Goal: Task Accomplishment & Management: Complete application form

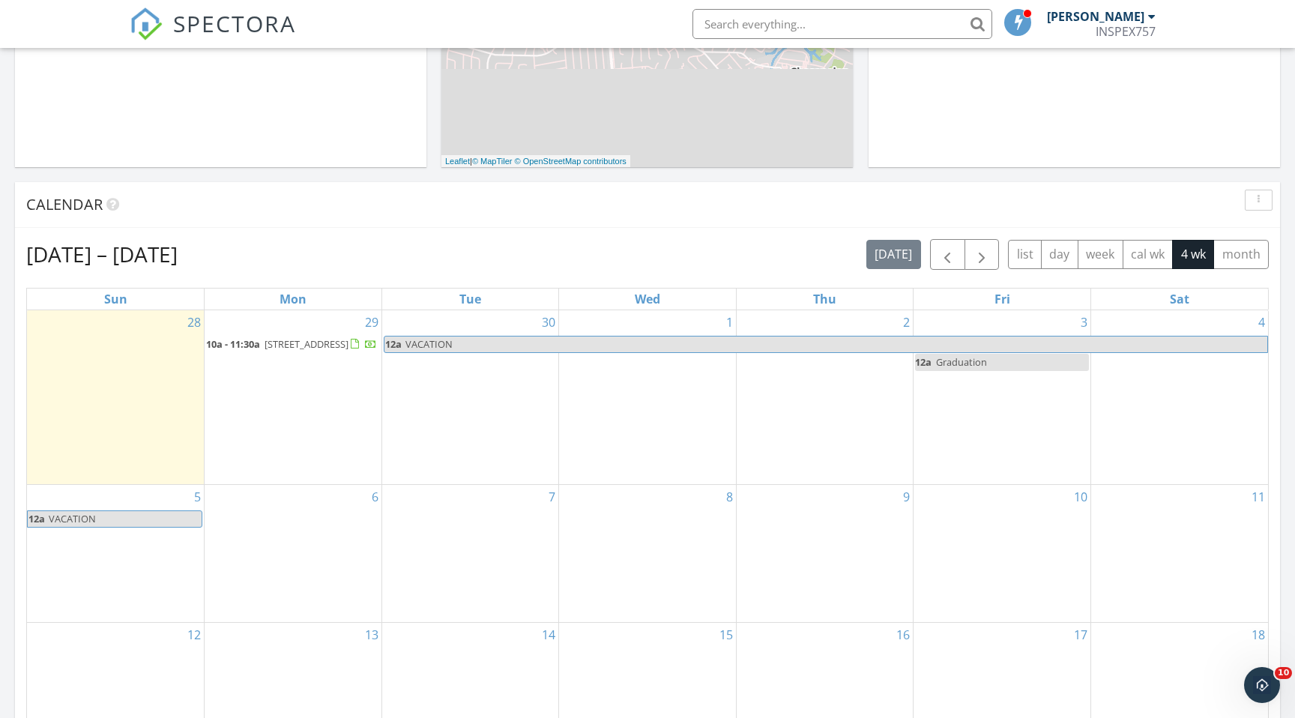
scroll to position [609, 0]
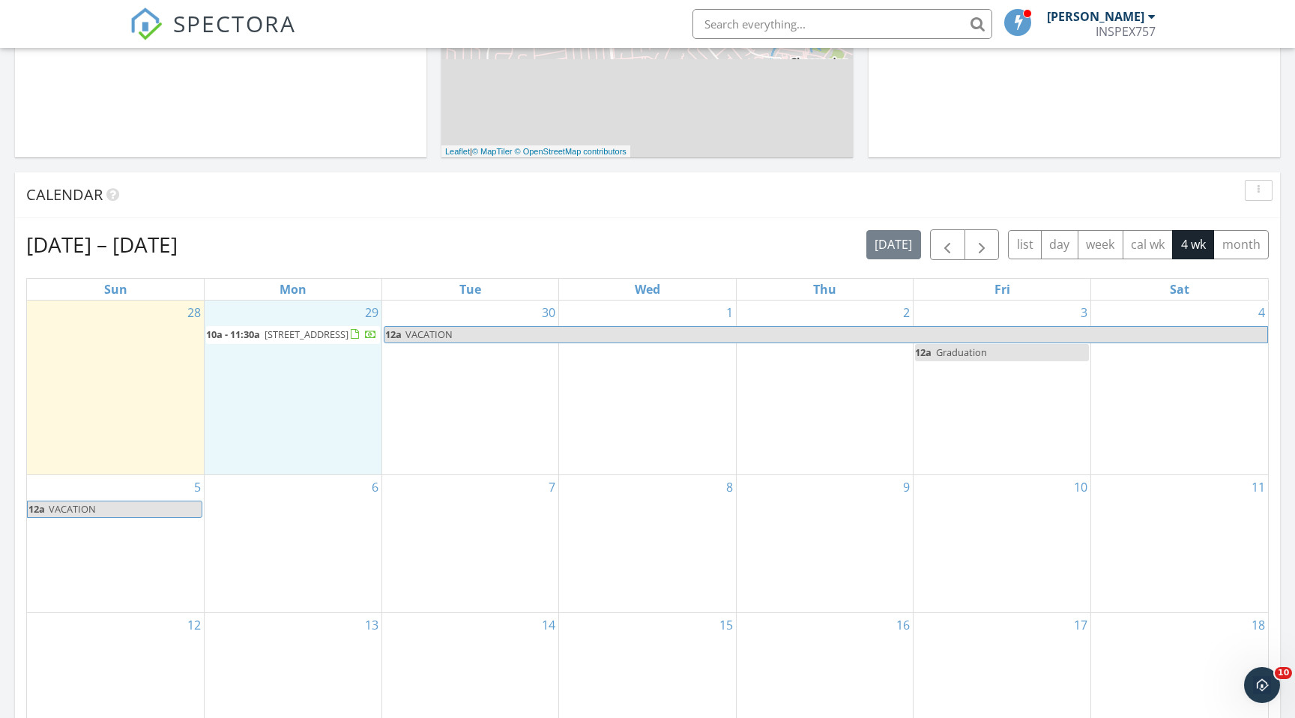
click at [253, 393] on div "29 10a - 11:30a 1 Warwick St, Portsmouth 23707" at bounding box center [293, 388] width 177 height 175
click at [277, 336] on link "Inspection" at bounding box center [291, 330] width 77 height 24
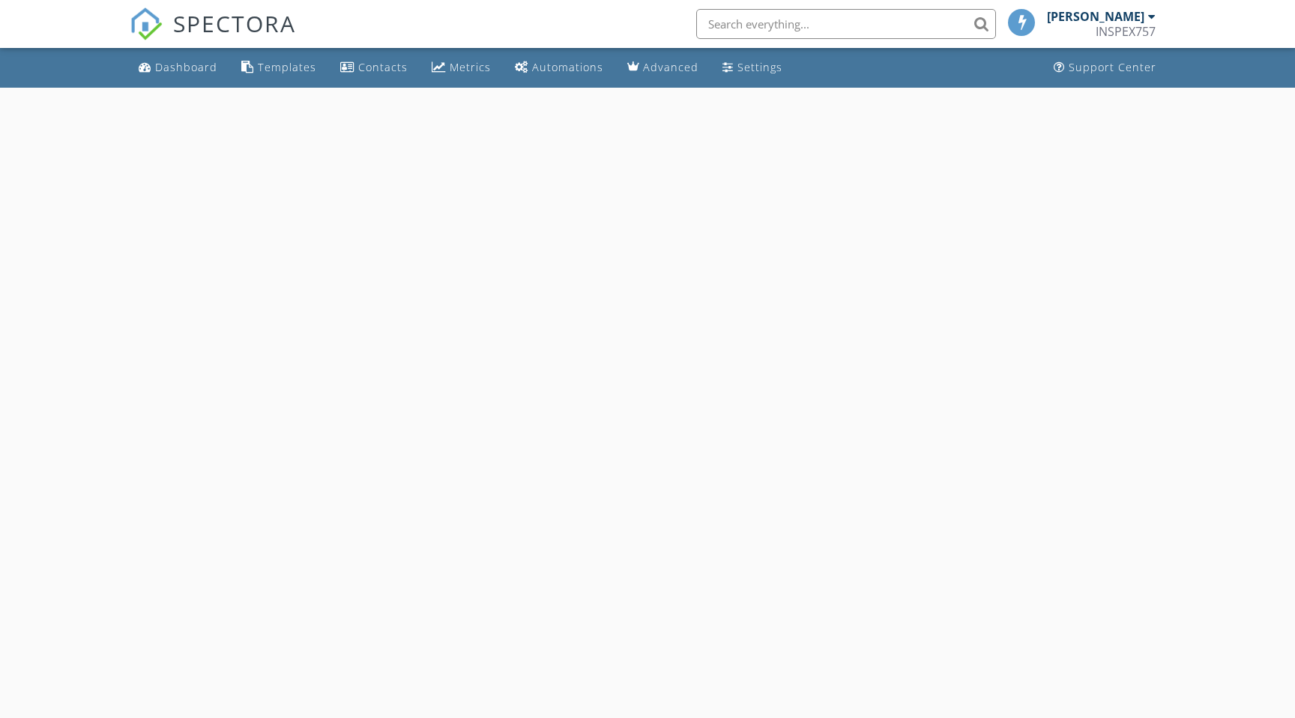
select select "8"
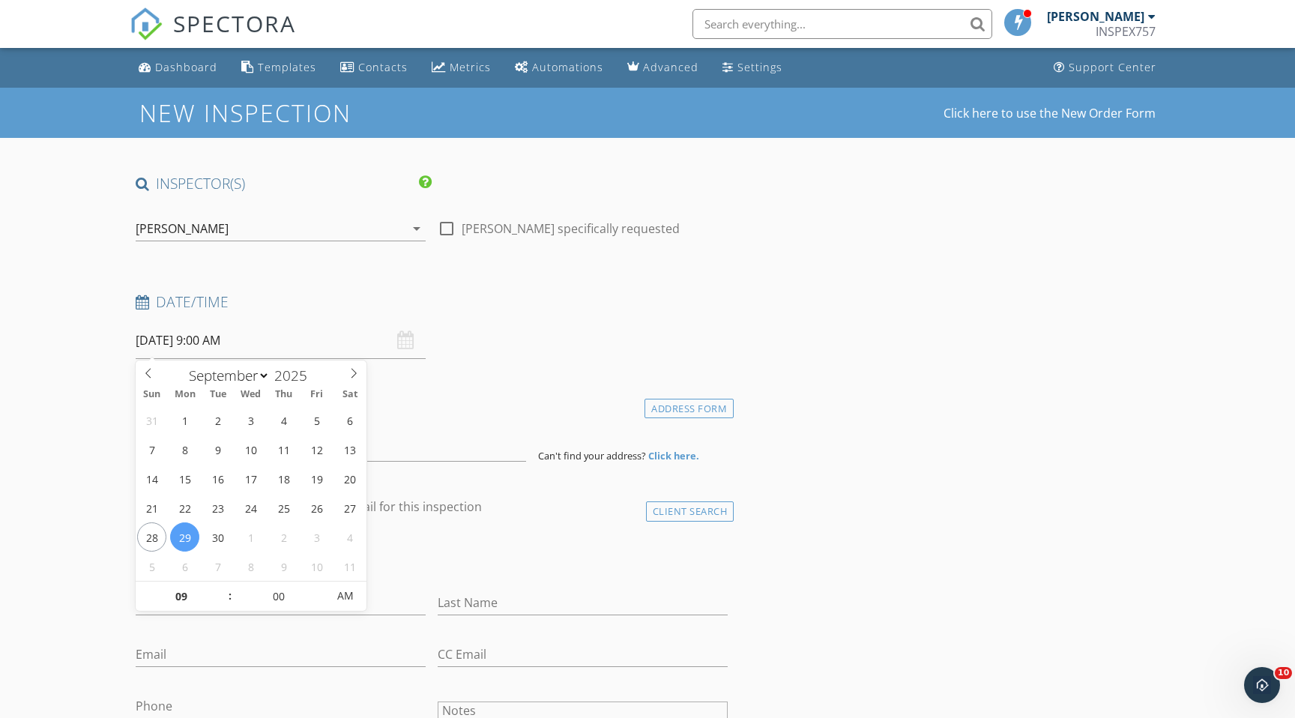
click at [256, 337] on input "09/29/2025 9:00 AM" at bounding box center [281, 340] width 290 height 37
type input "10"
type input "09/29/2025 10:00 AM"
click at [223, 588] on span at bounding box center [222, 589] width 10 height 15
type input "11"
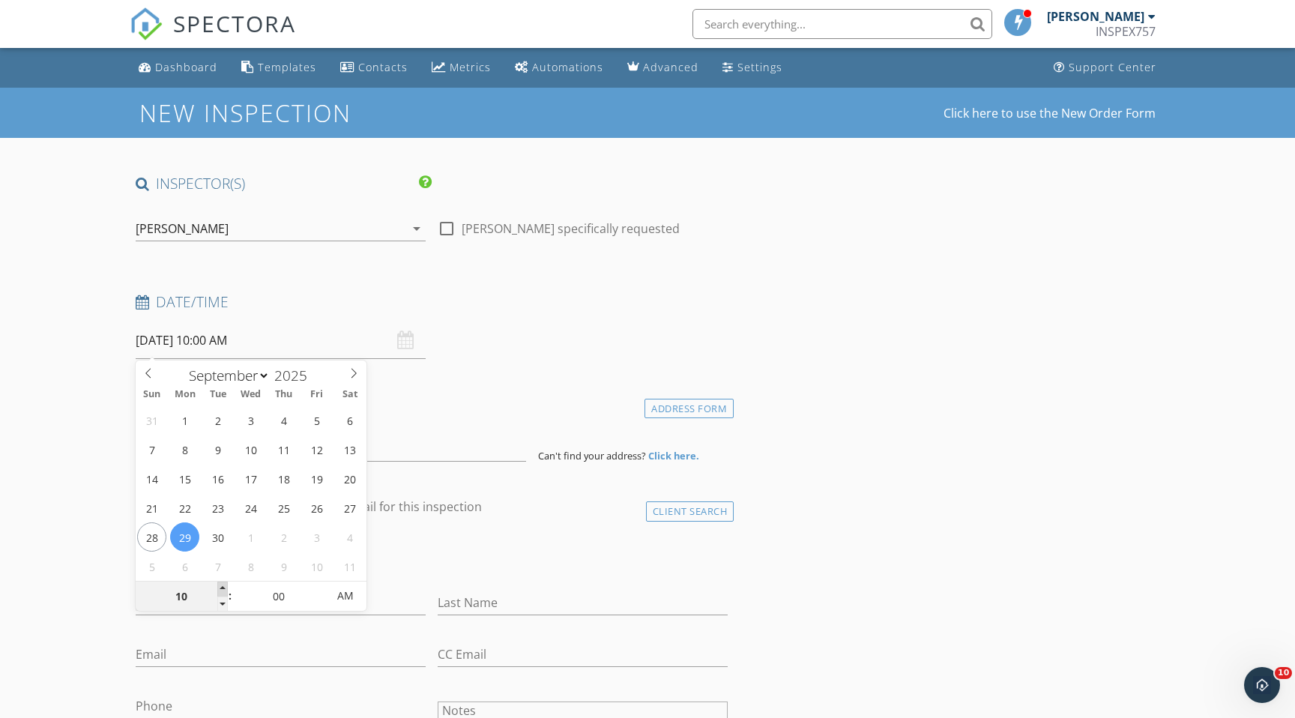
type input "09/29/2025 11:00 AM"
click at [221, 588] on span at bounding box center [222, 589] width 10 height 15
type input "12"
type input "09/29/2025 12:00 PM"
click at [221, 588] on span at bounding box center [222, 589] width 10 height 15
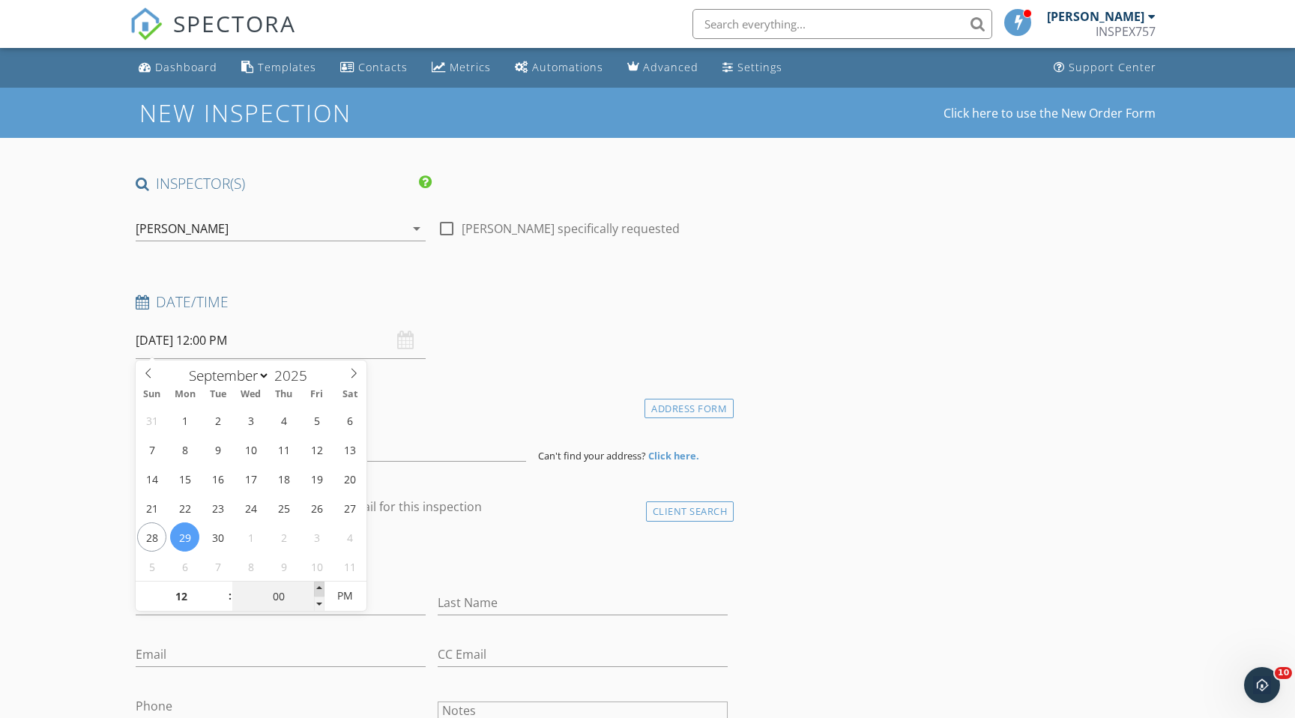
type input "05"
type input "09/29/2025 12:05 PM"
click at [316, 585] on span at bounding box center [319, 589] width 10 height 15
type input "10"
type input "09/29/2025 12:10 PM"
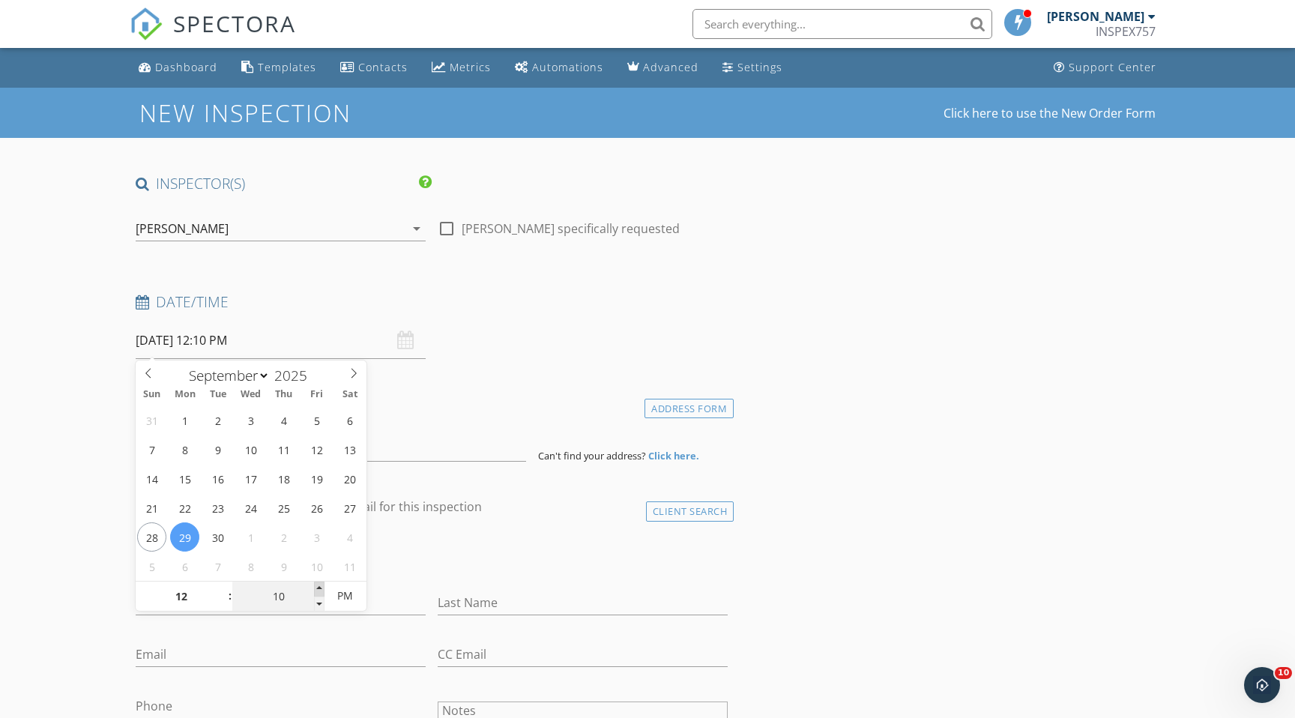
click at [316, 585] on span at bounding box center [319, 589] width 10 height 15
type input "15"
type input "09/29/2025 12:15 PM"
click at [316, 585] on span at bounding box center [319, 589] width 10 height 15
type input "20"
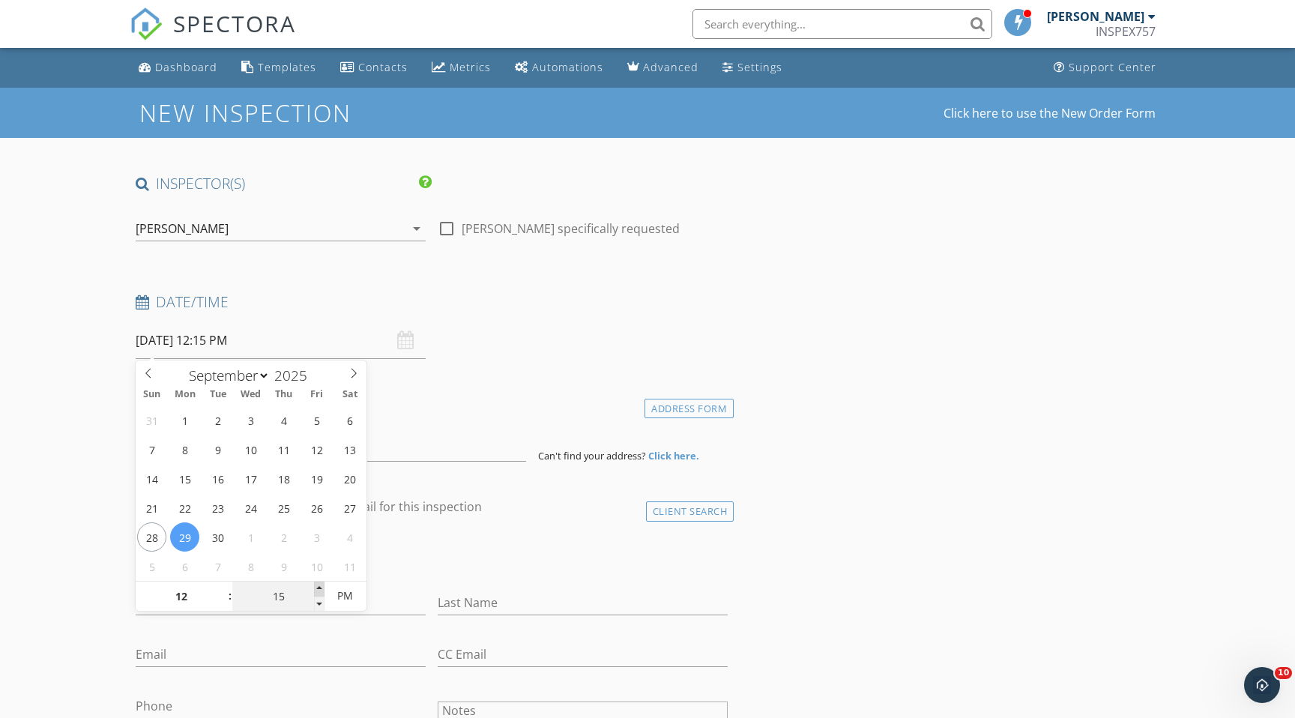
type input "09/29/2025 12:20 PM"
click at [316, 585] on span at bounding box center [319, 589] width 10 height 15
type input "25"
type input "09/29/2025 12:25 PM"
click at [316, 585] on span at bounding box center [319, 589] width 10 height 15
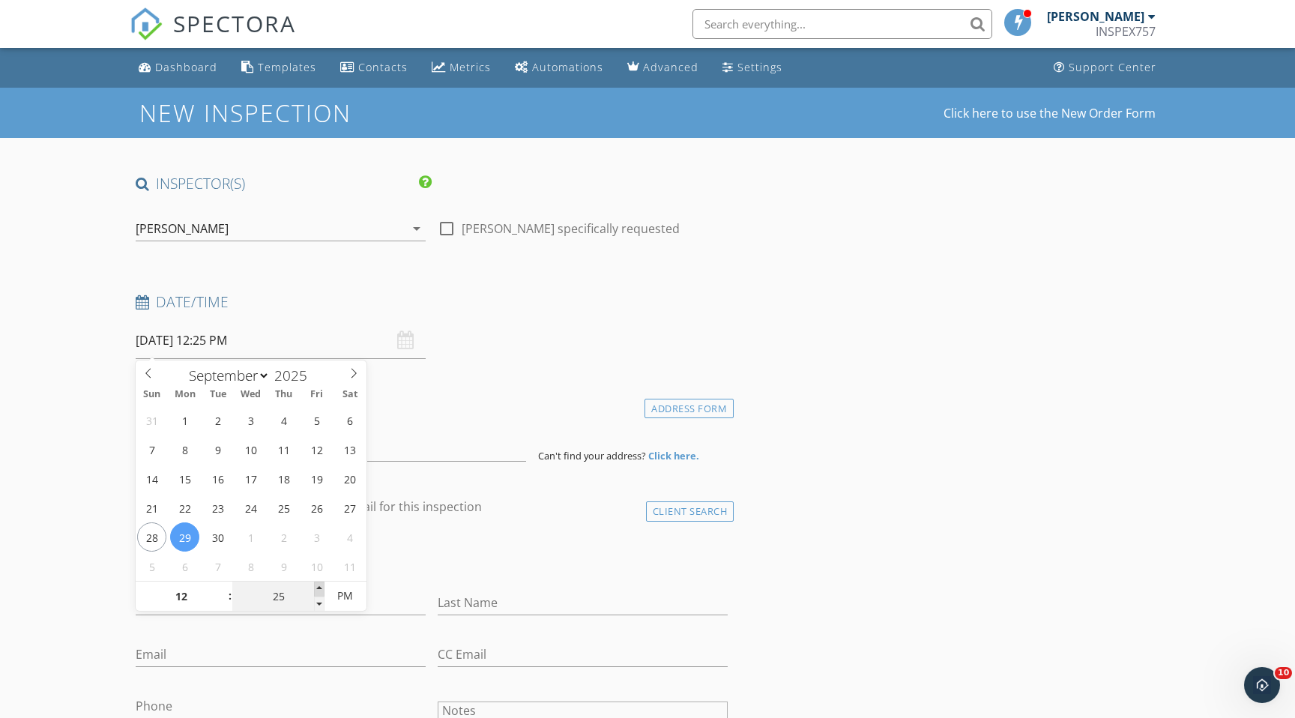
type input "30"
type input "09/29/2025 12:30 PM"
click at [316, 585] on span at bounding box center [319, 589] width 10 height 15
click at [419, 405] on h4 "Location" at bounding box center [432, 404] width 592 height 19
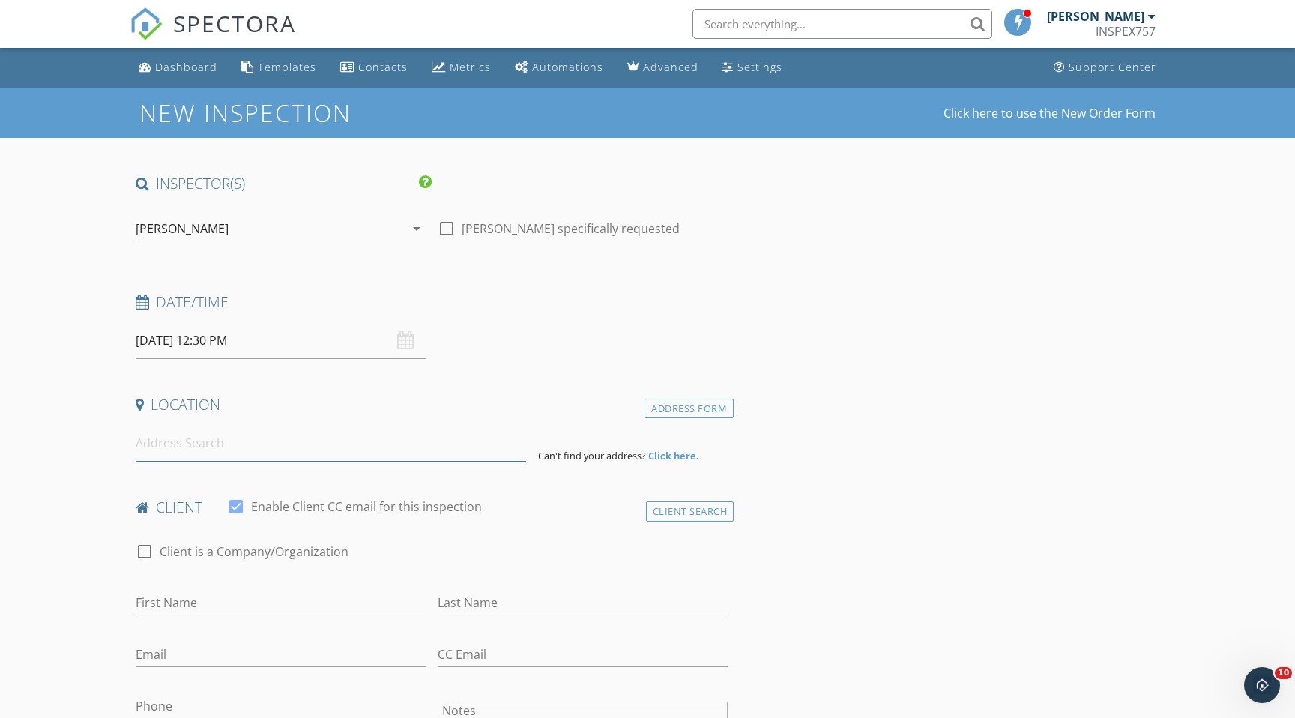
click at [245, 445] on input at bounding box center [331, 443] width 391 height 37
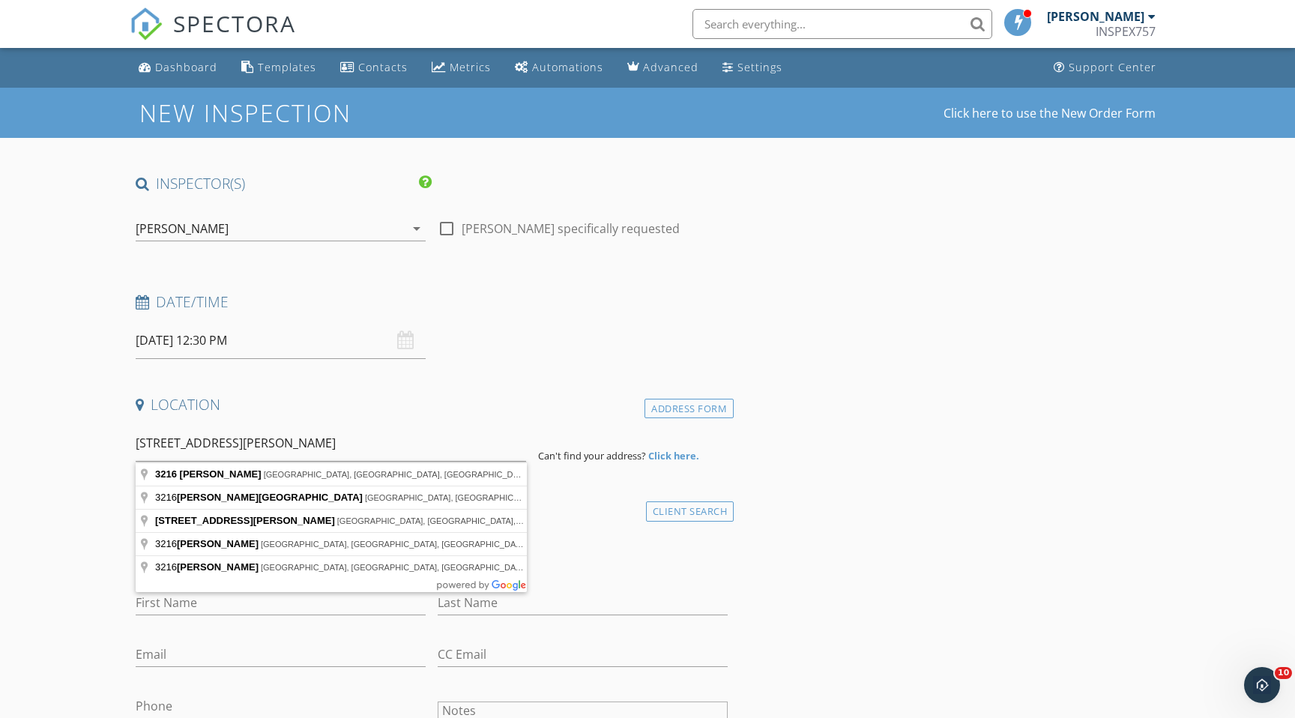
type input "3216 Troy Ln, Chesapeake, VA, USA"
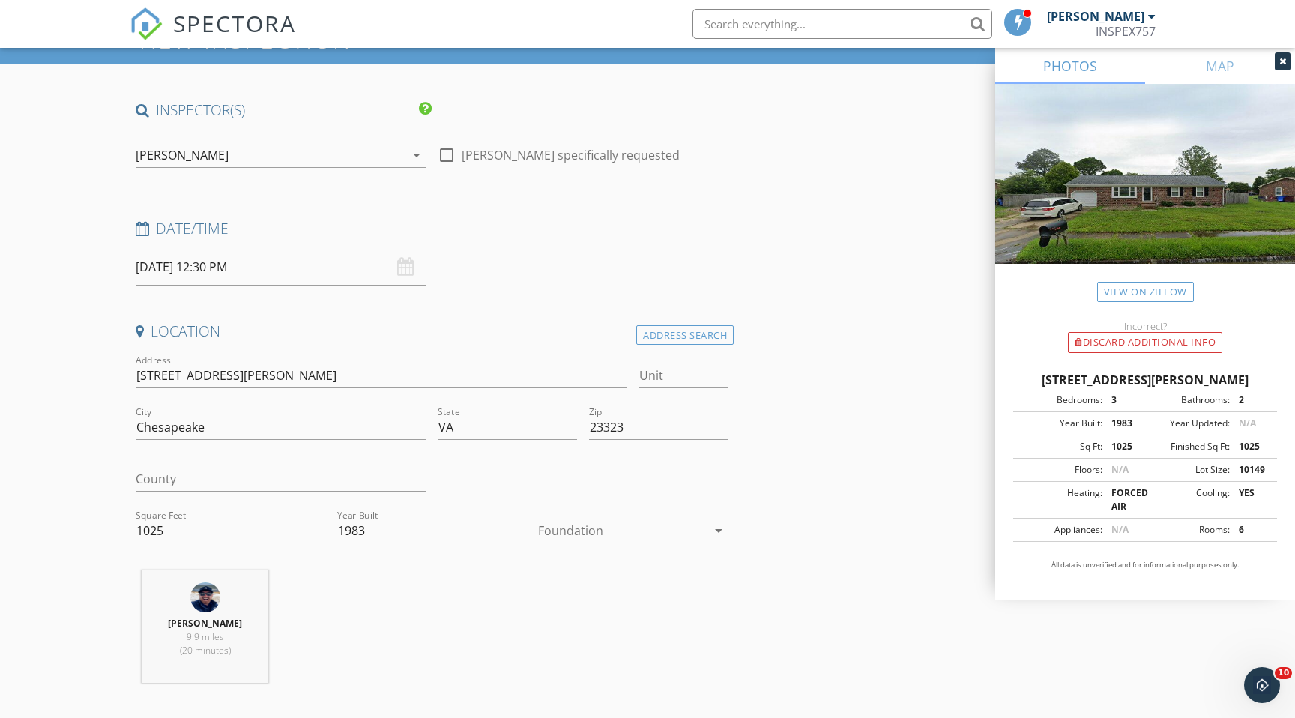
scroll to position [76, 0]
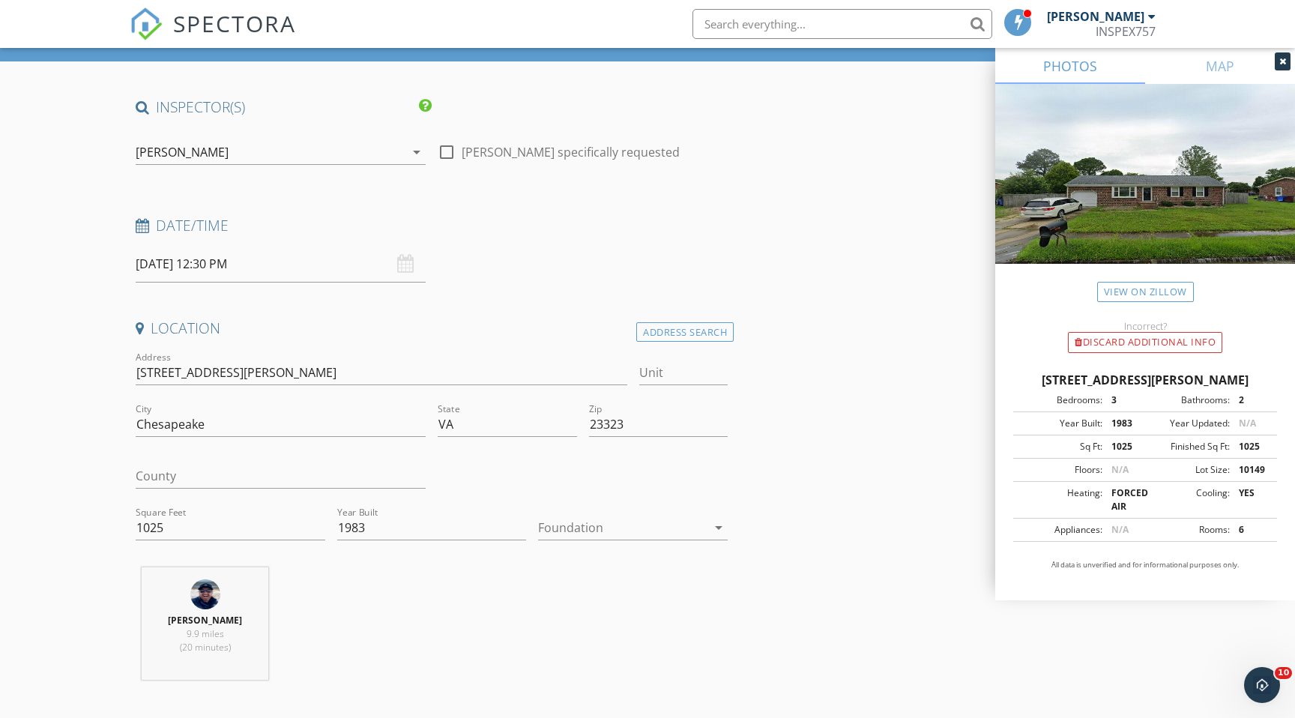
click at [588, 525] on div at bounding box center [622, 528] width 169 height 24
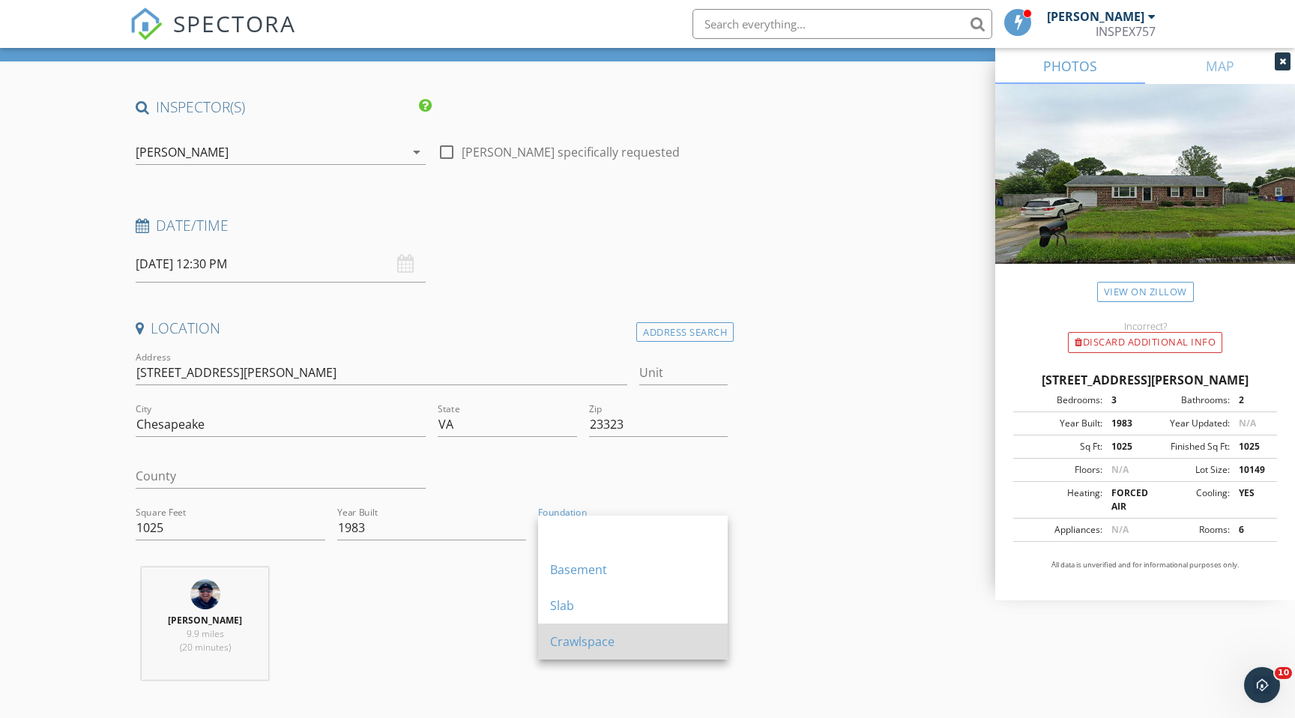
click at [584, 638] on div "Crawlspace" at bounding box center [633, 641] width 166 height 18
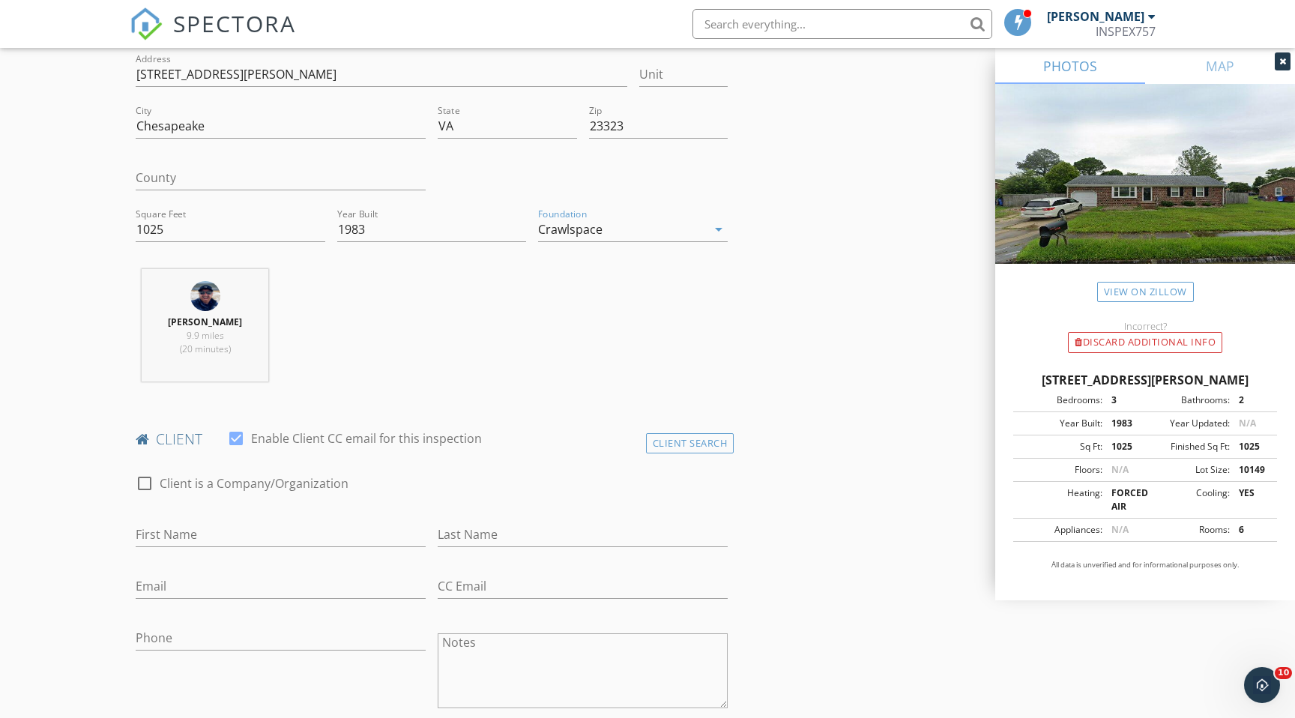
scroll to position [390, 0]
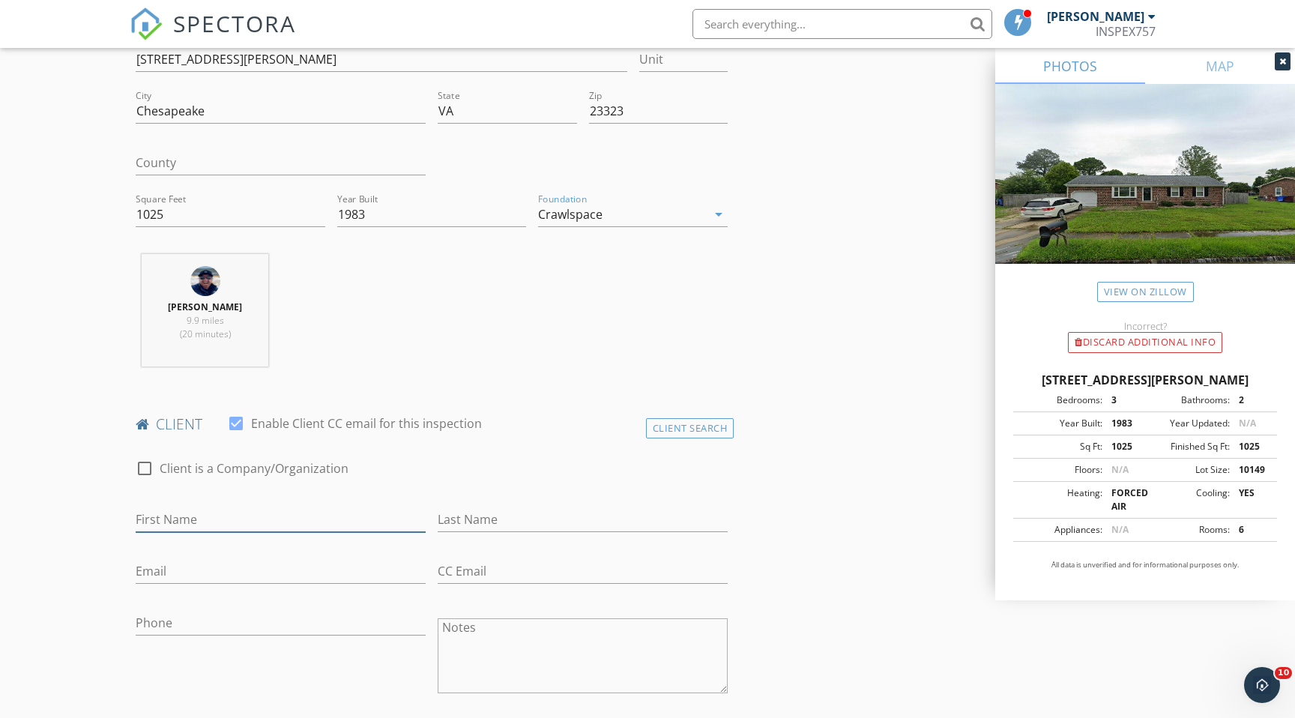
click at [235, 519] on input "First Name" at bounding box center [281, 519] width 290 height 25
type input "Xuanthanh"
type input "Bui"
click at [168, 573] on input "Email" at bounding box center [281, 571] width 290 height 25
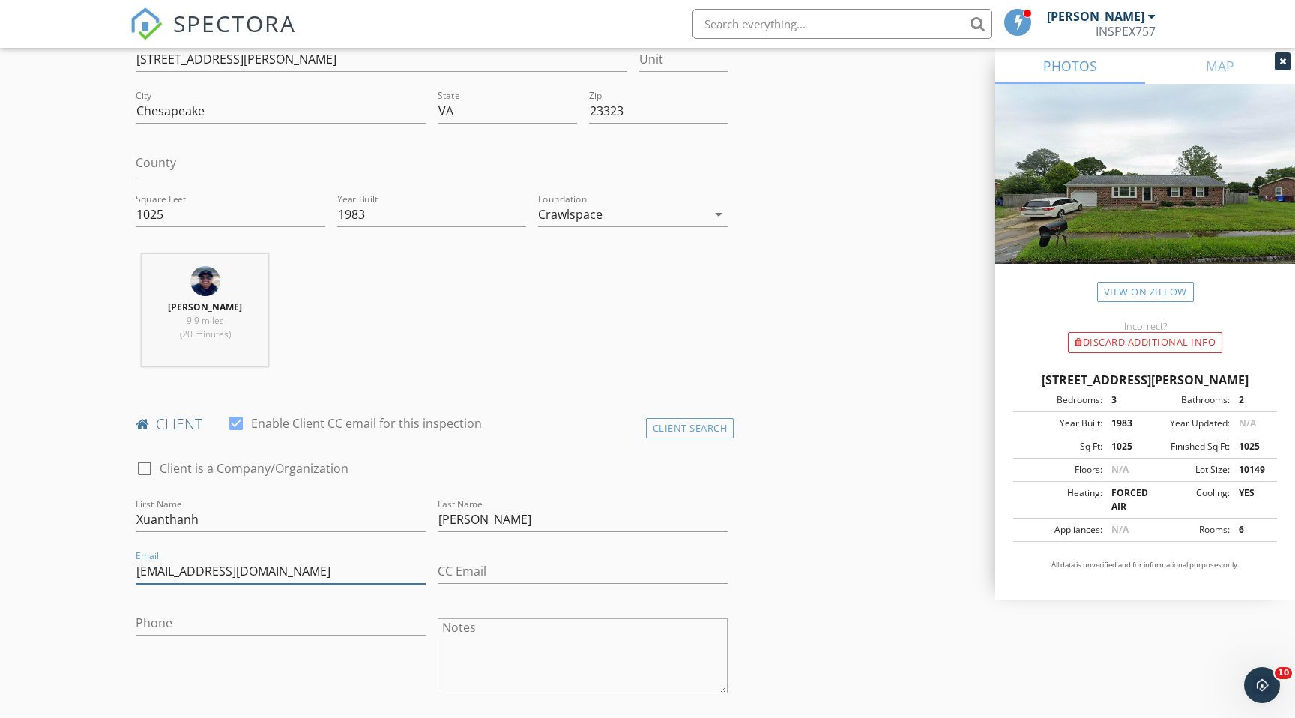
type input "xuanbui7611@gmail.com"
click at [153, 628] on input "Phone" at bounding box center [281, 623] width 290 height 25
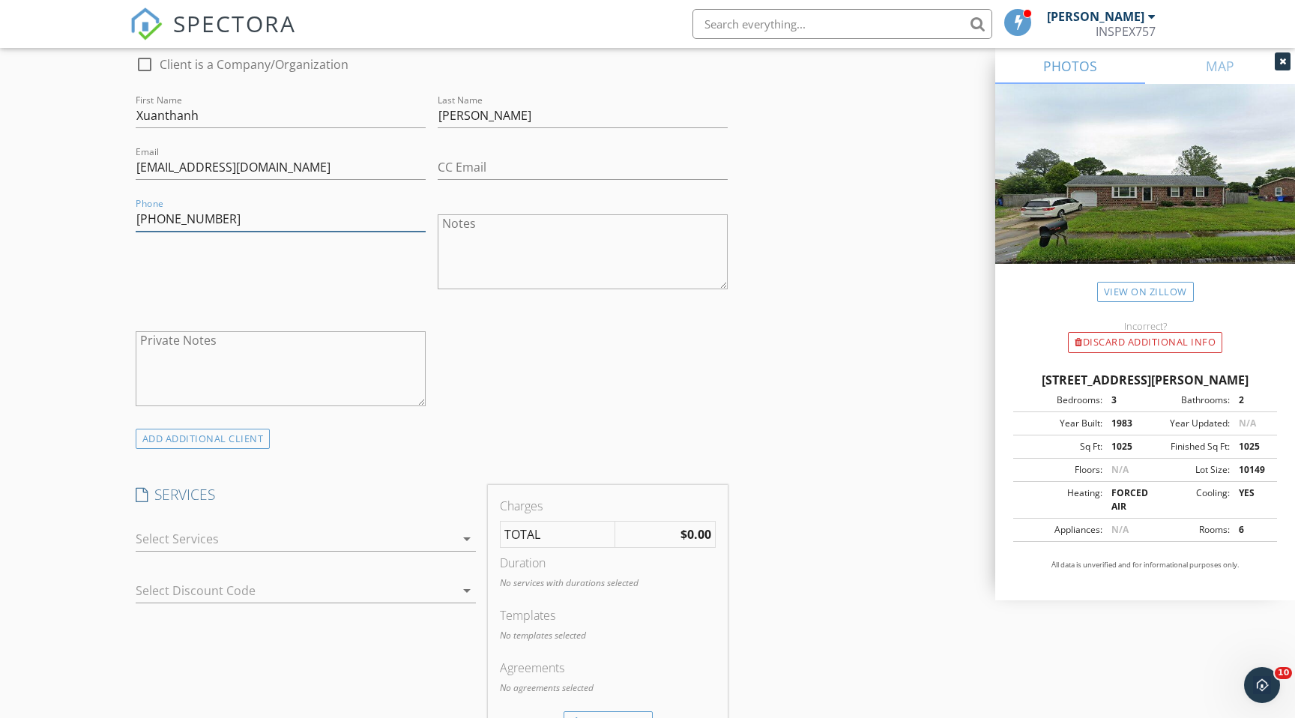
scroll to position [824, 0]
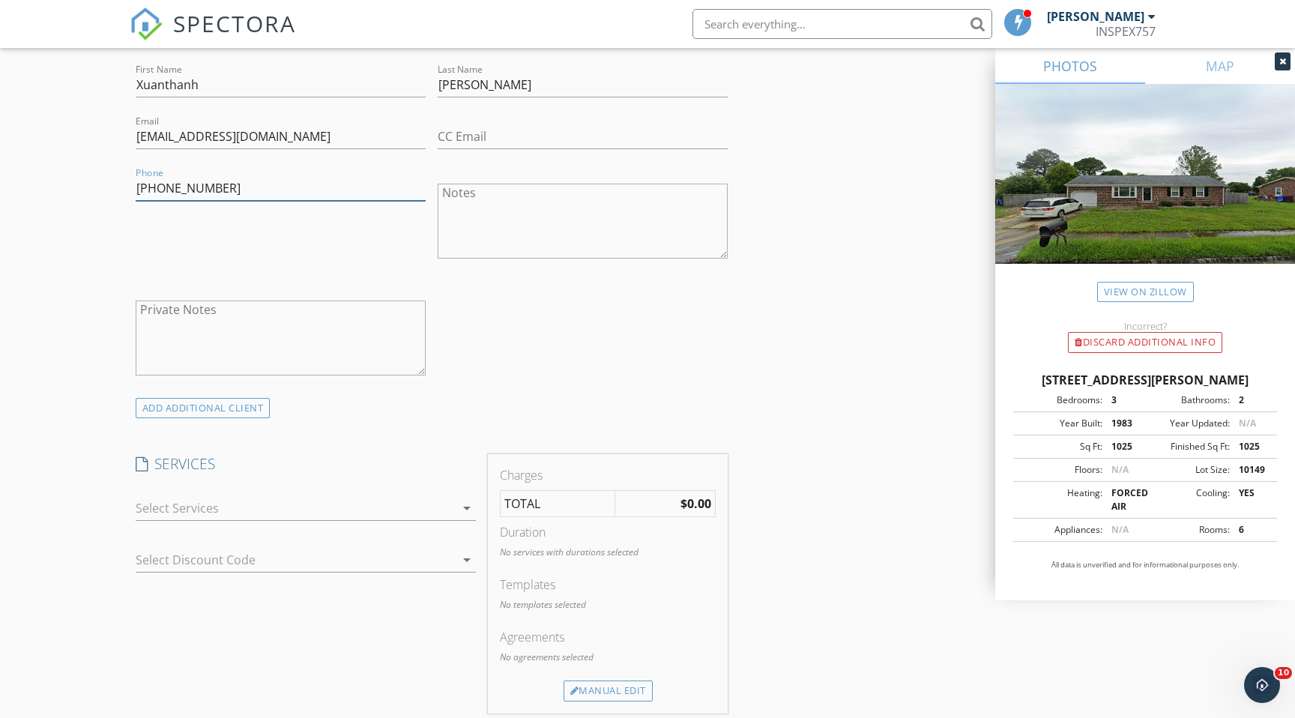
type input "774-446-1764"
click at [265, 492] on div "check_box_outline_blank Home Inspection check_box_outline_blank New Service arr…" at bounding box center [306, 511] width 340 height 49
click at [257, 510] on div at bounding box center [295, 508] width 319 height 24
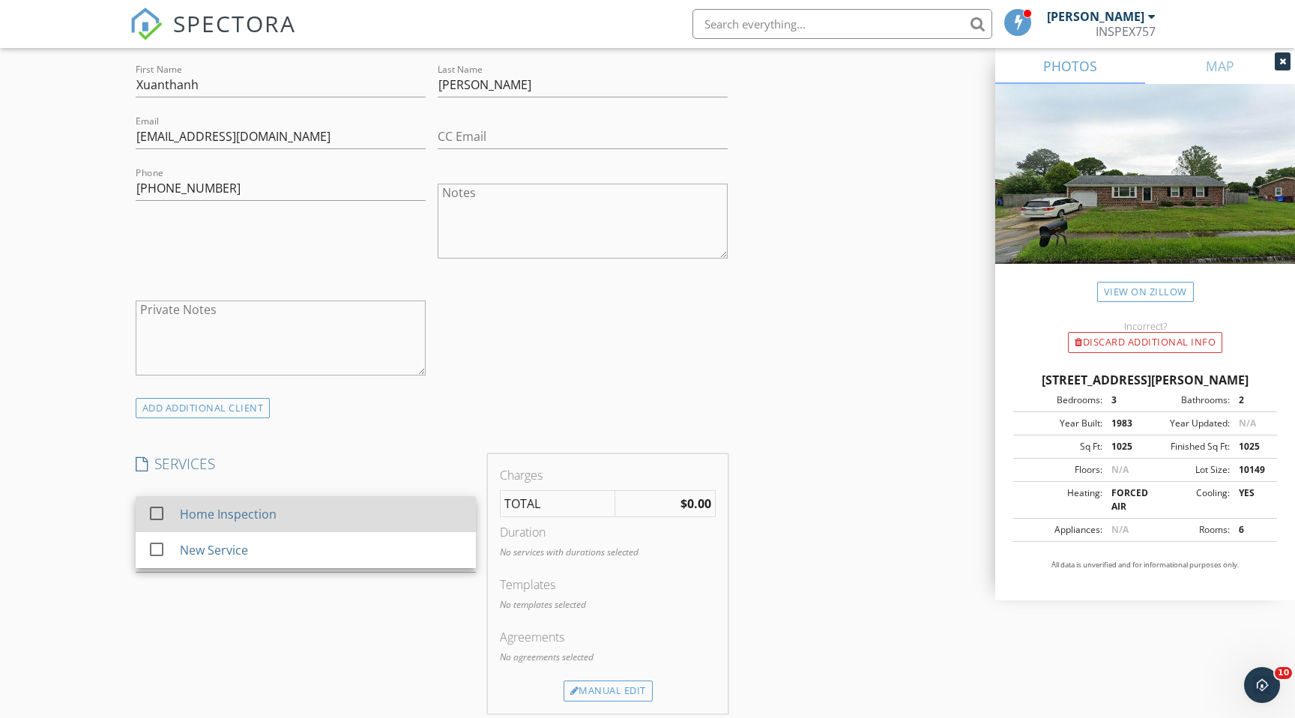
click at [262, 513] on div "Home Inspection" at bounding box center [228, 514] width 97 height 18
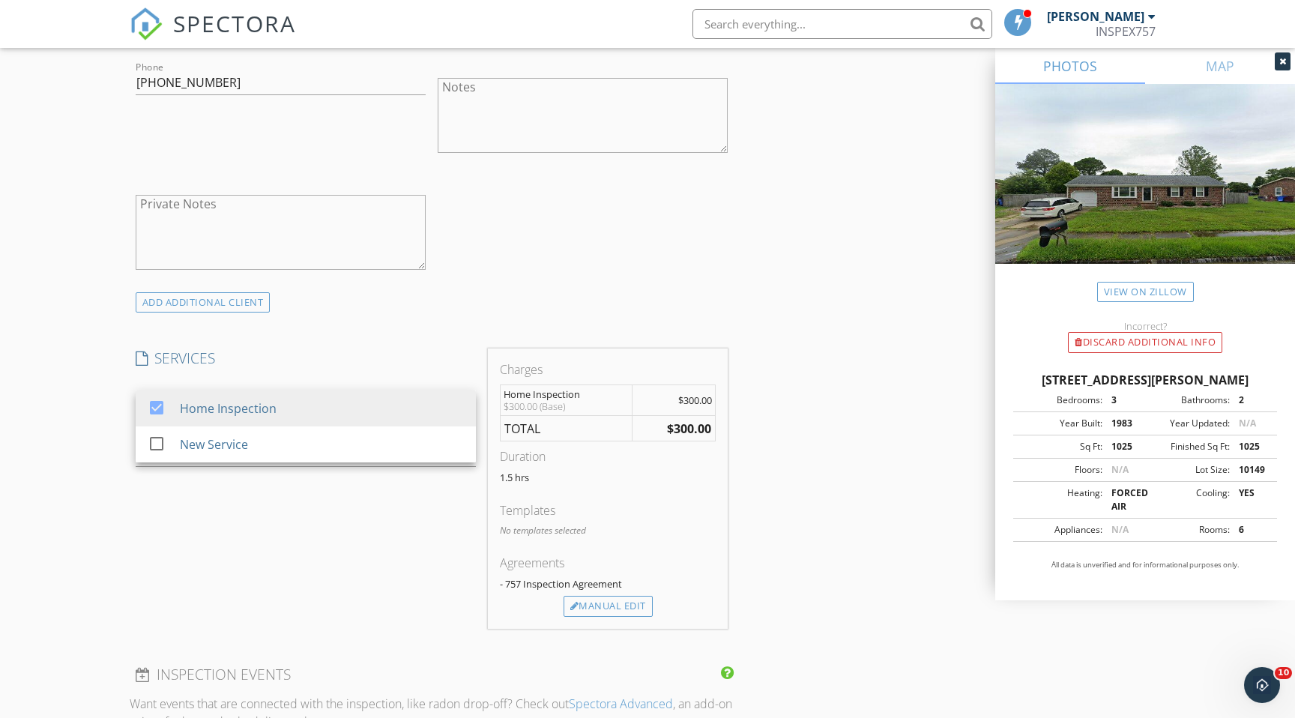
scroll to position [995, 0]
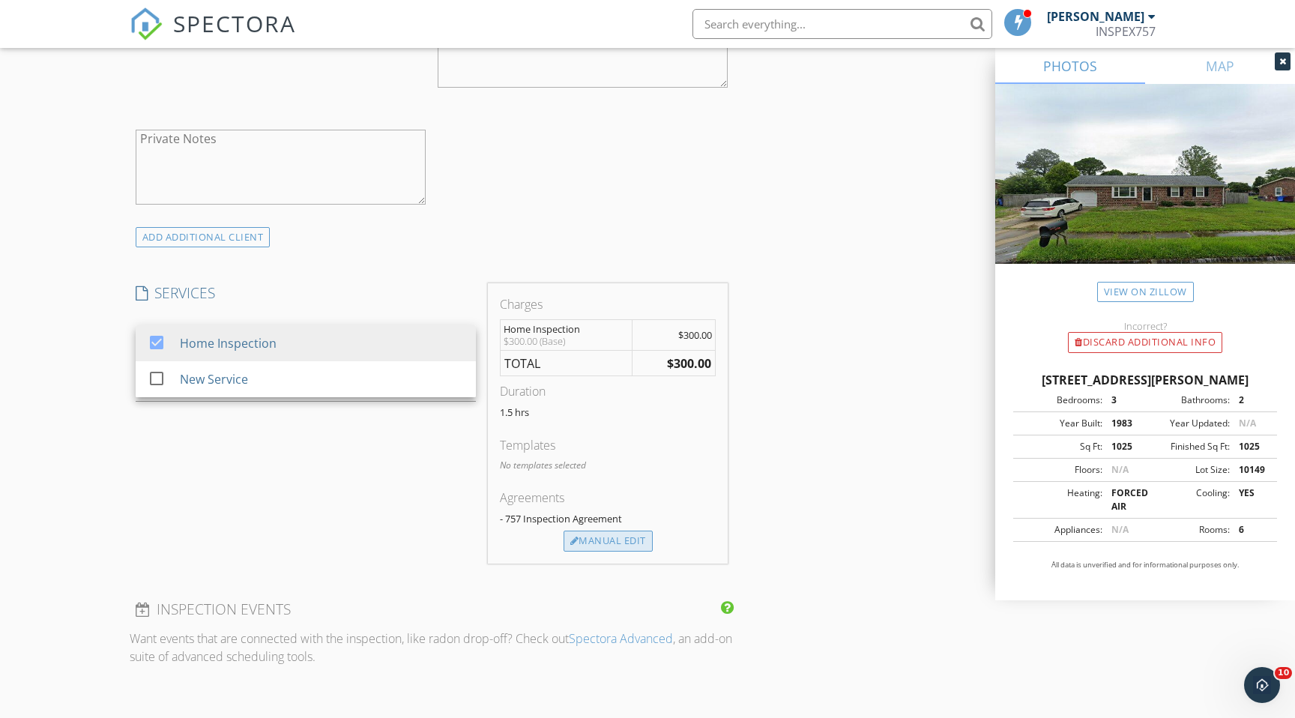
click at [611, 540] on div "Manual Edit" at bounding box center [608, 541] width 89 height 21
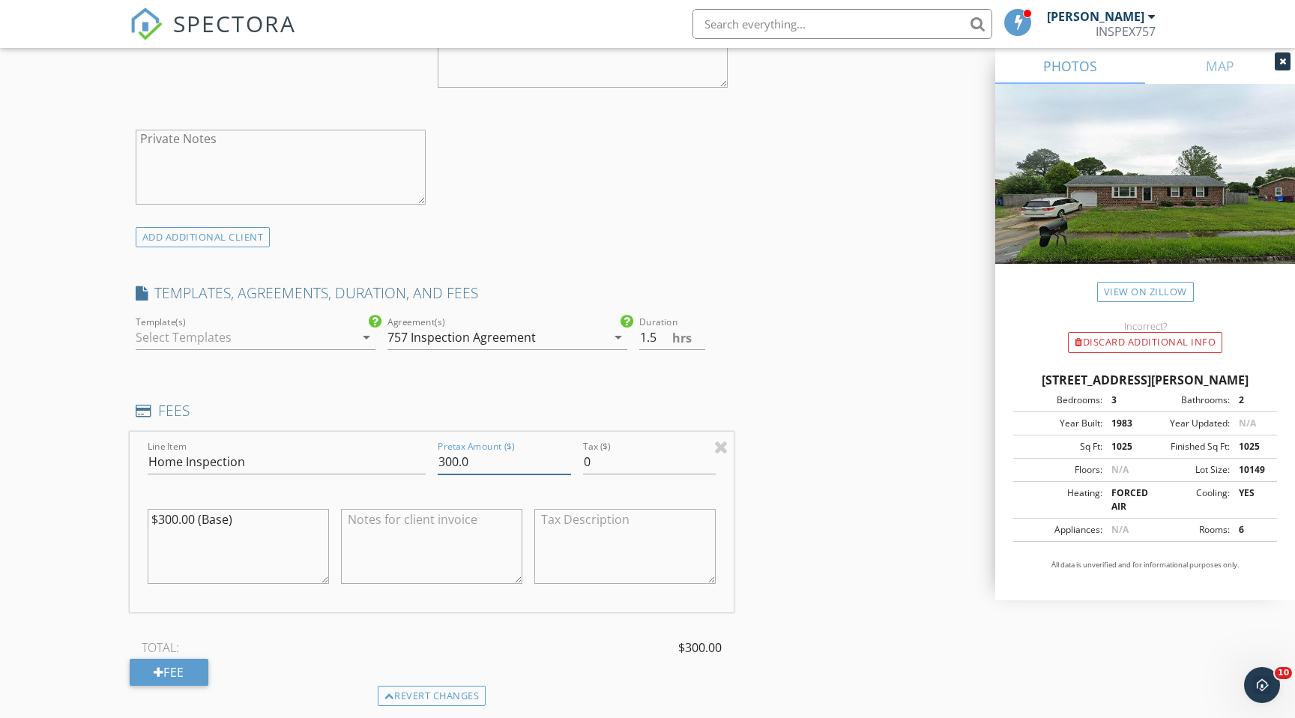
drag, startPoint x: 480, startPoint y: 462, endPoint x: 268, endPoint y: 453, distance: 211.5
click at [268, 455] on div "Line Item Home Inspection Pretax Amount ($) 300.0 Tax ($) 0 $300.00 (Base)" at bounding box center [432, 522] width 604 height 181
type input "395"
drag, startPoint x: 259, startPoint y: 522, endPoint x: 0, endPoint y: 519, distance: 258.5
click at [0, 519] on div "New Inspection Click here to use the New Order Form INSPECTOR(S) check_box Greg…" at bounding box center [647, 489] width 1295 height 2794
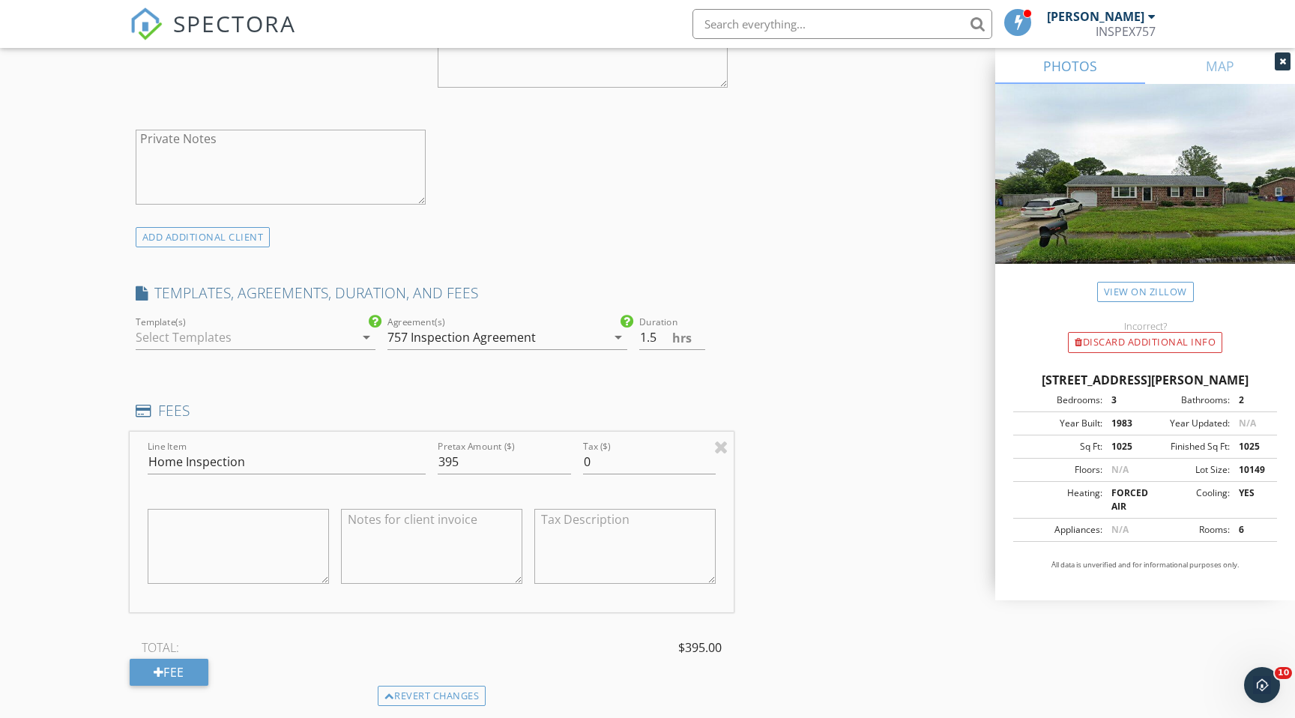
drag, startPoint x: 1254, startPoint y: 381, endPoint x: 1033, endPoint y: 382, distance: 221.1
click at [1033, 382] on div "3216 Troy Ln, Chesapeake VA 23323" at bounding box center [1145, 380] width 264 height 18
copy div "3216 Troy Ln, Chesapeake VA 23323"
click at [412, 542] on textarea at bounding box center [431, 546] width 181 height 75
paste textarea "3216 Troy Ln, Chesapeake VA 23323"
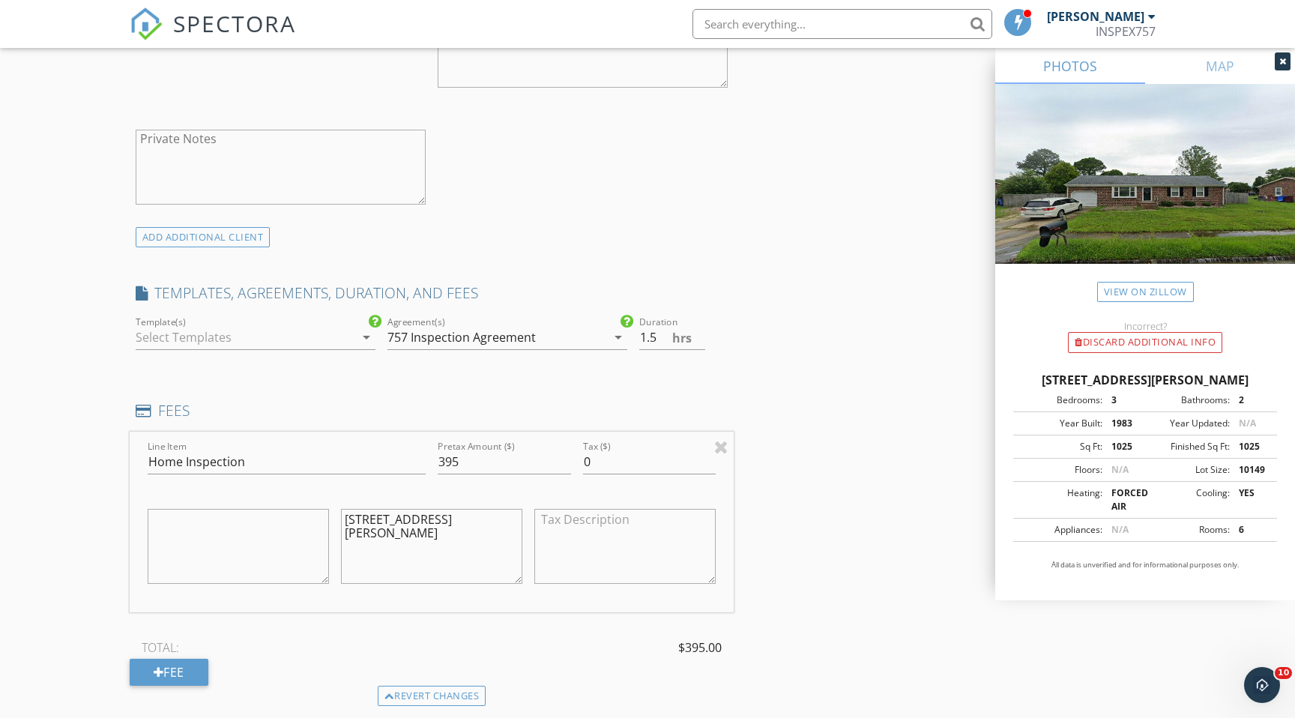
type textarea "3216 Troy Ln, Chesapeake VA 23323"
click at [227, 342] on div at bounding box center [245, 337] width 219 height 24
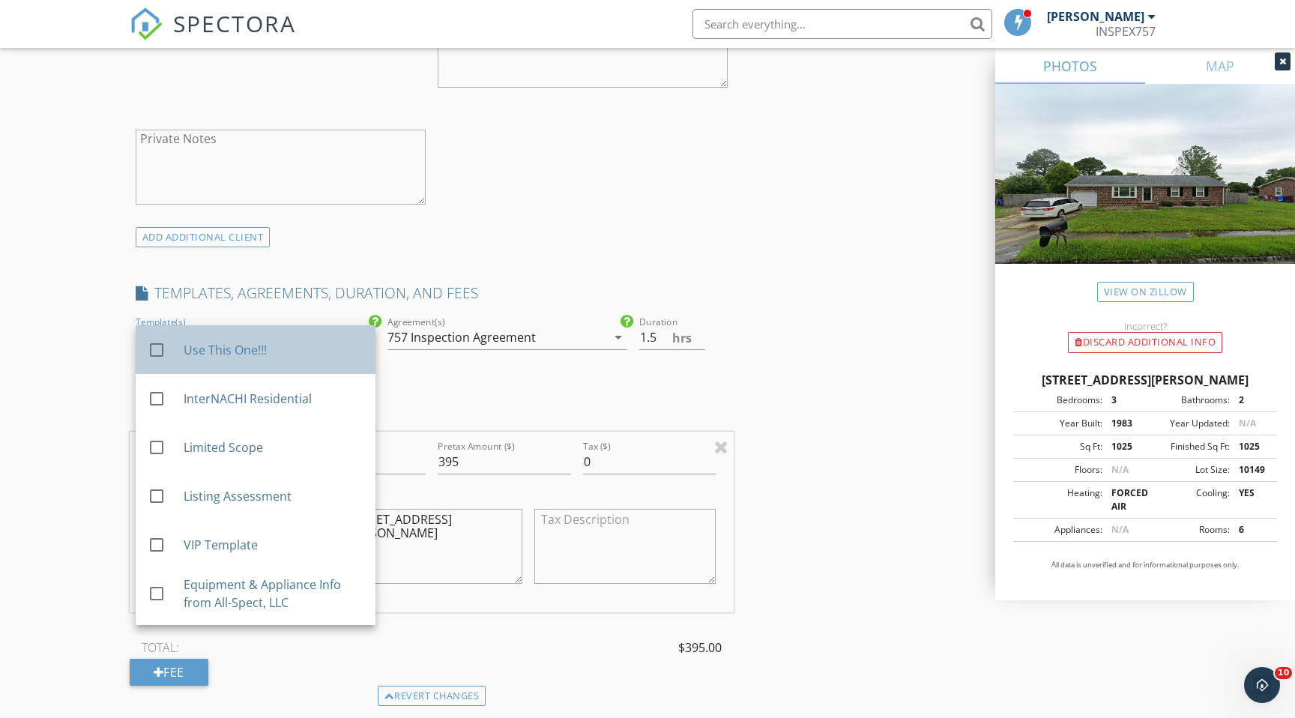
click at [231, 367] on div "check_box_outline_blank Use This One!!!" at bounding box center [256, 349] width 216 height 37
click at [760, 414] on div "INSPECTOR(S) check_box Greg Chapman PRIMARY Greg Chapman arrow_drop_down check_…" at bounding box center [648, 515] width 1036 height 2672
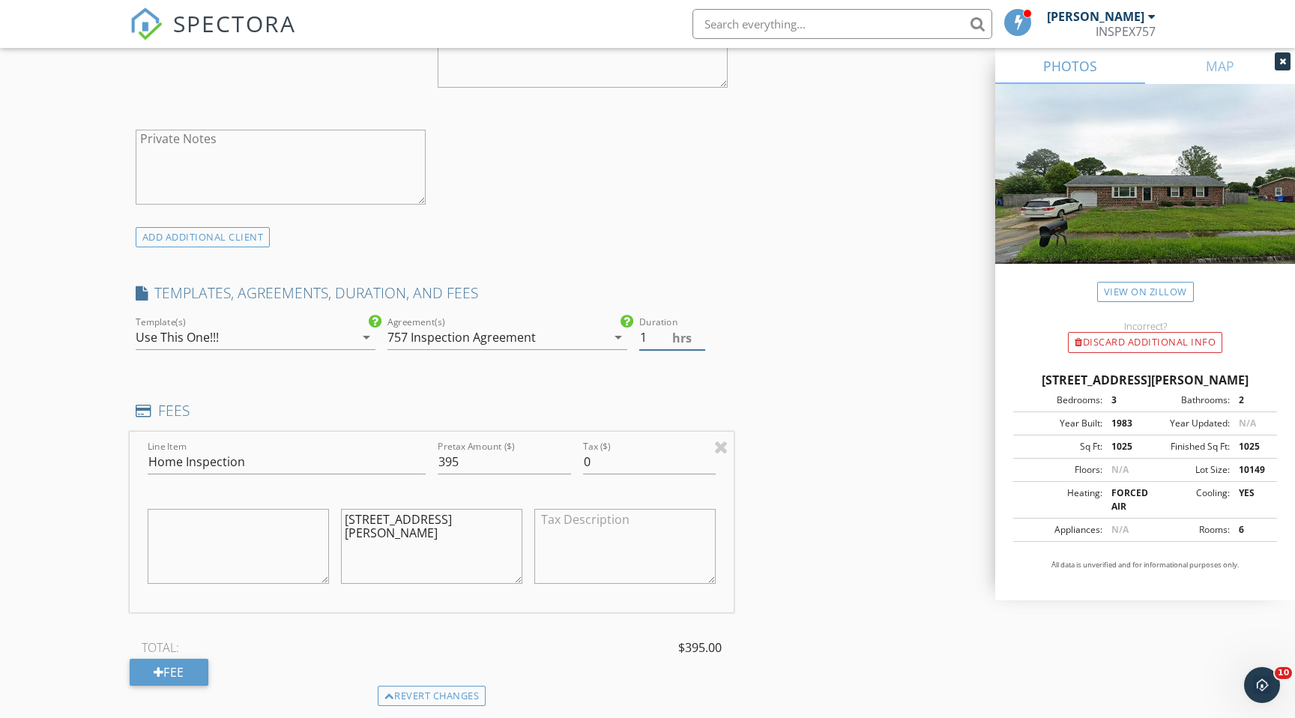
type input "1"
click at [700, 339] on input "1" at bounding box center [672, 337] width 66 height 25
click at [776, 402] on div "INSPECTOR(S) check_box Greg Chapman PRIMARY Greg Chapman arrow_drop_down check_…" at bounding box center [648, 515] width 1036 height 2672
click at [452, 463] on input "395" at bounding box center [504, 462] width 133 height 25
type input "385"
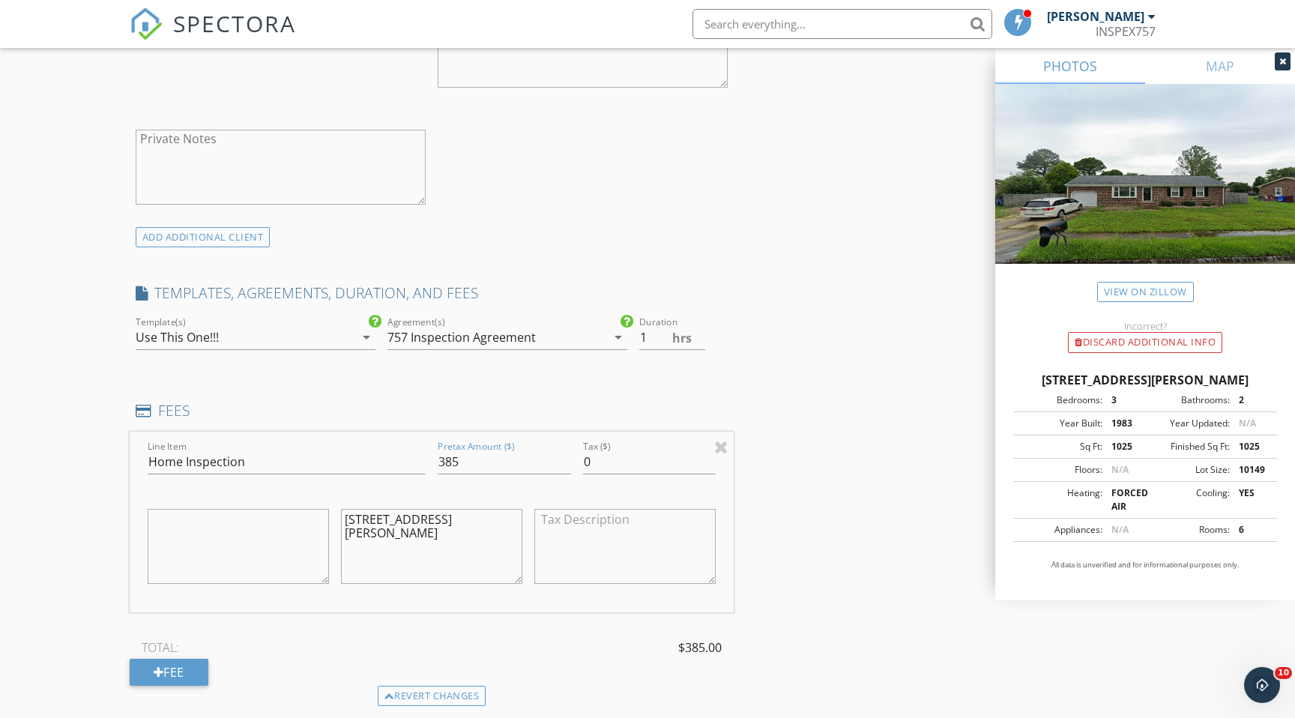
click at [791, 574] on div "INSPECTOR(S) check_box Greg Chapman PRIMARY Greg Chapman arrow_drop_down check_…" at bounding box center [648, 515] width 1036 height 2672
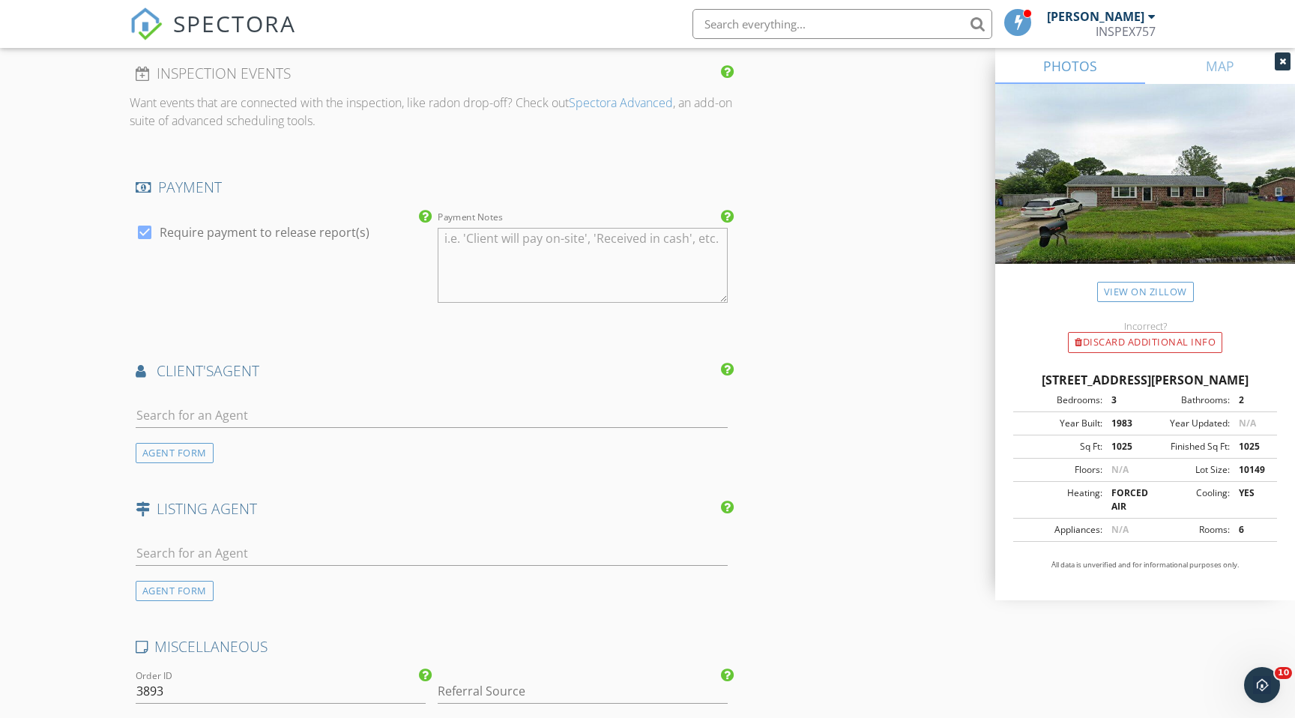
scroll to position [1700, 0]
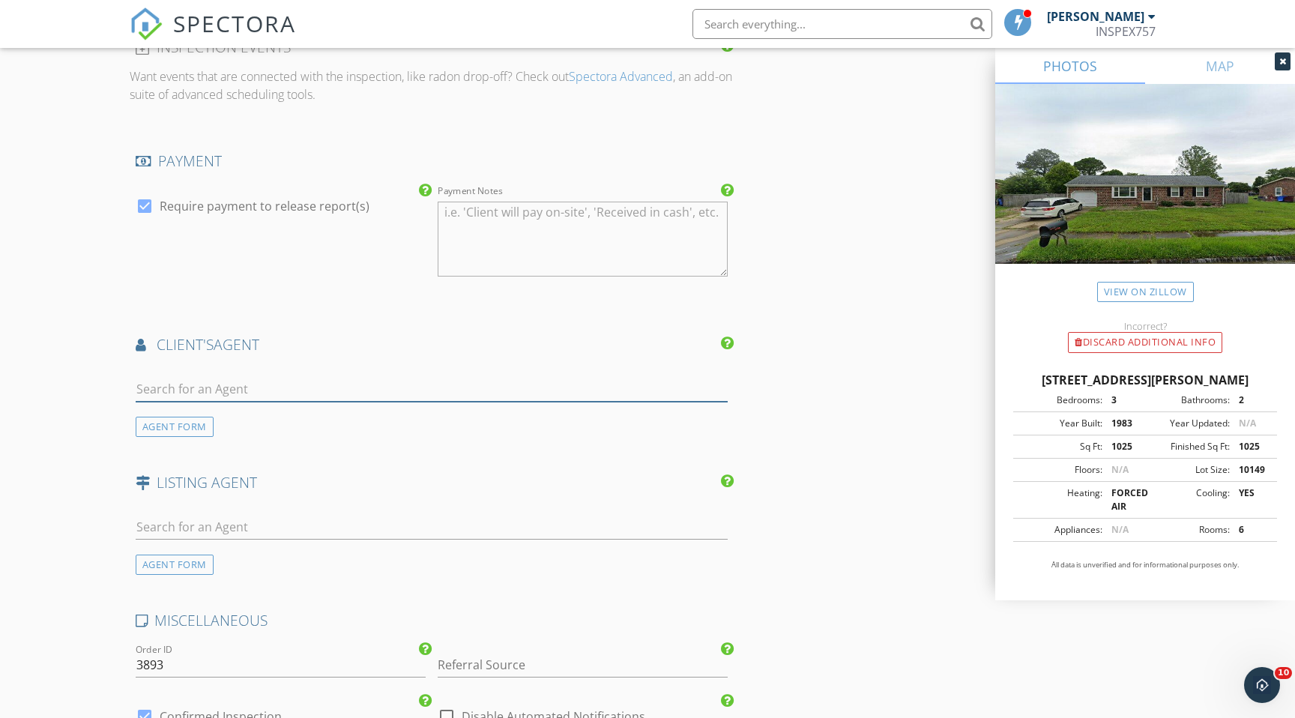
click at [372, 387] on input "text" at bounding box center [432, 389] width 592 height 25
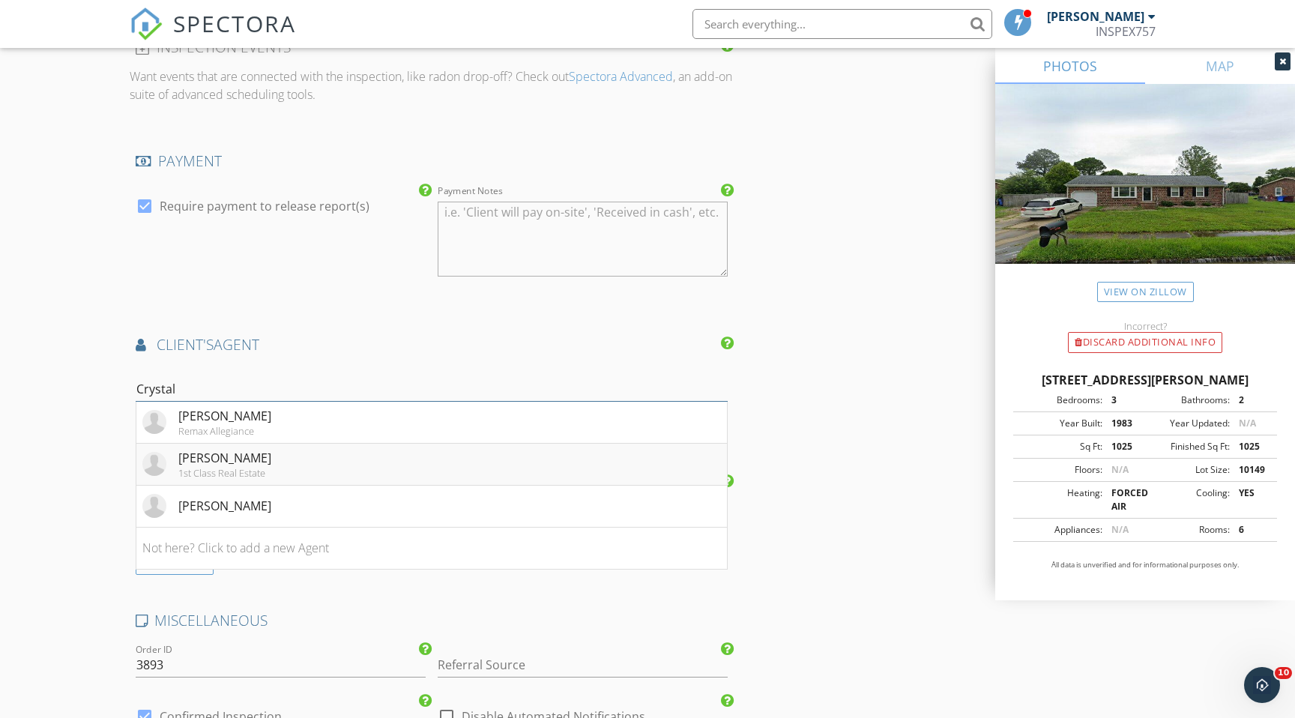
type input "Crystal"
click at [242, 456] on div "Crystal Hicks" at bounding box center [224, 458] width 93 height 18
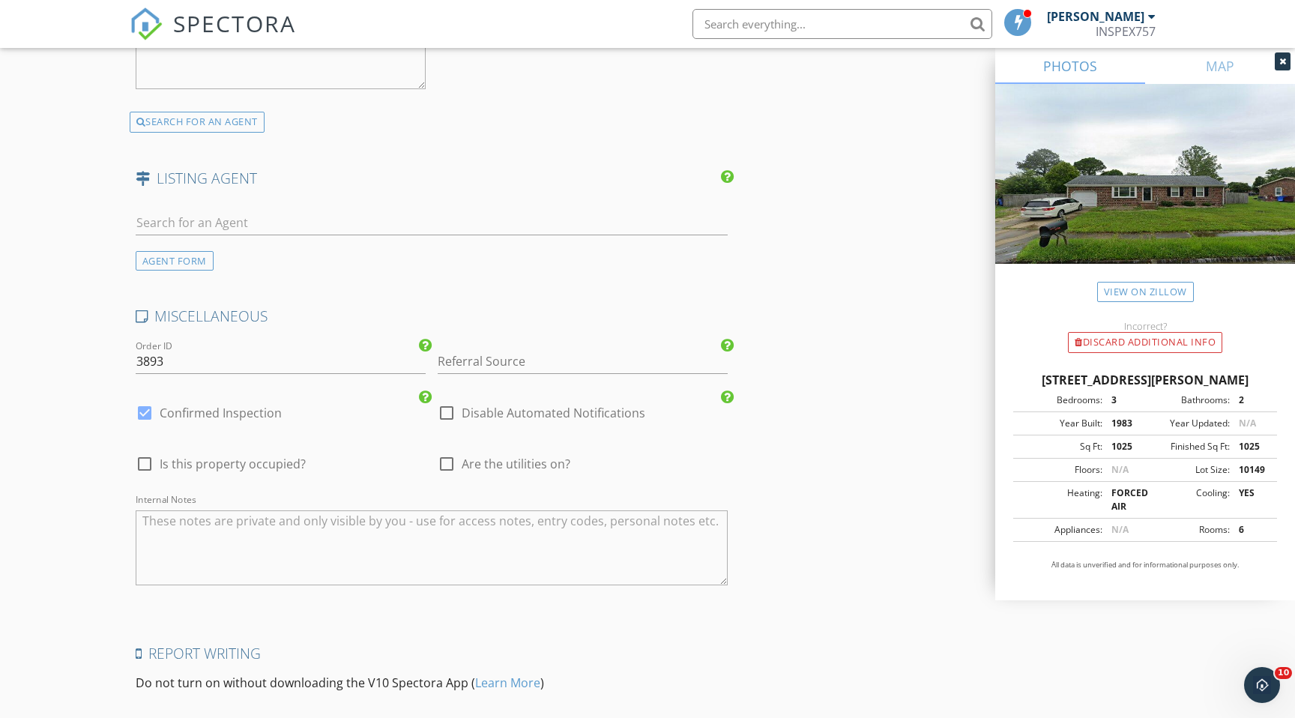
scroll to position [2504, 0]
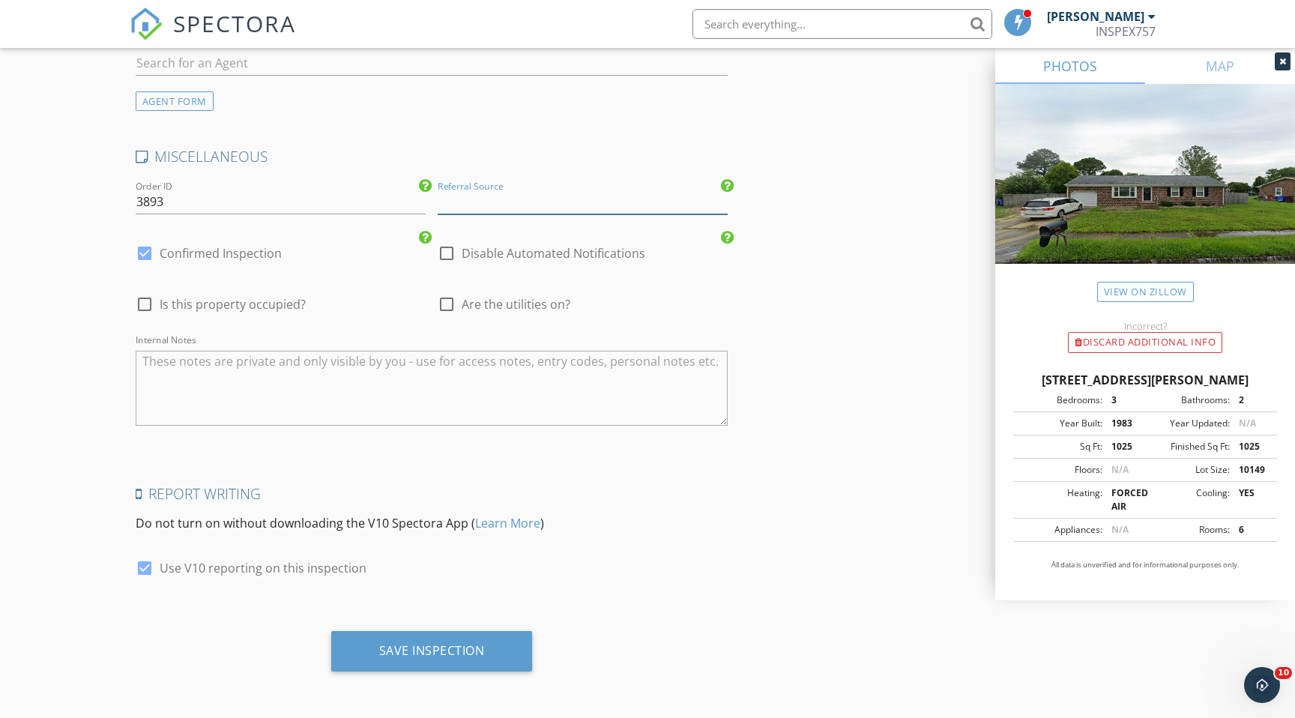
click at [476, 203] on input "Referral Source" at bounding box center [583, 202] width 290 height 25
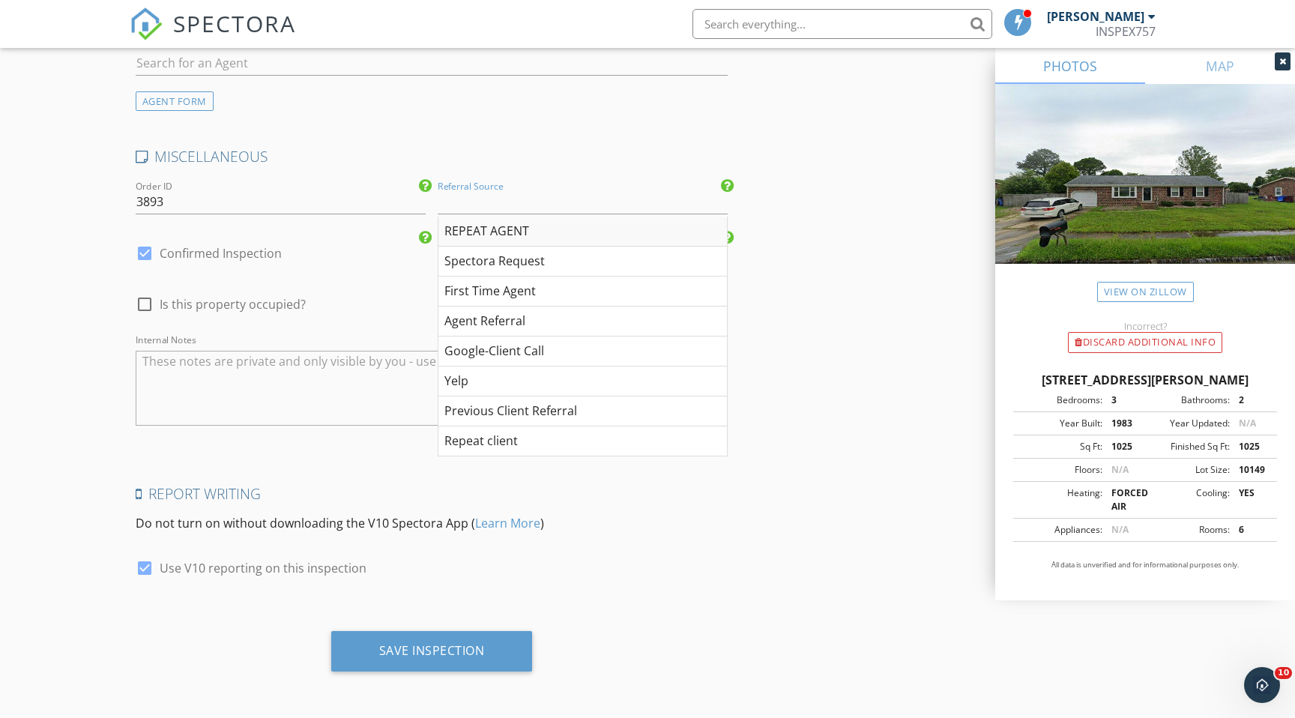
click at [472, 224] on div "REPEAT AGENT" at bounding box center [582, 232] width 289 height 30
type input "REPEAT AGENT"
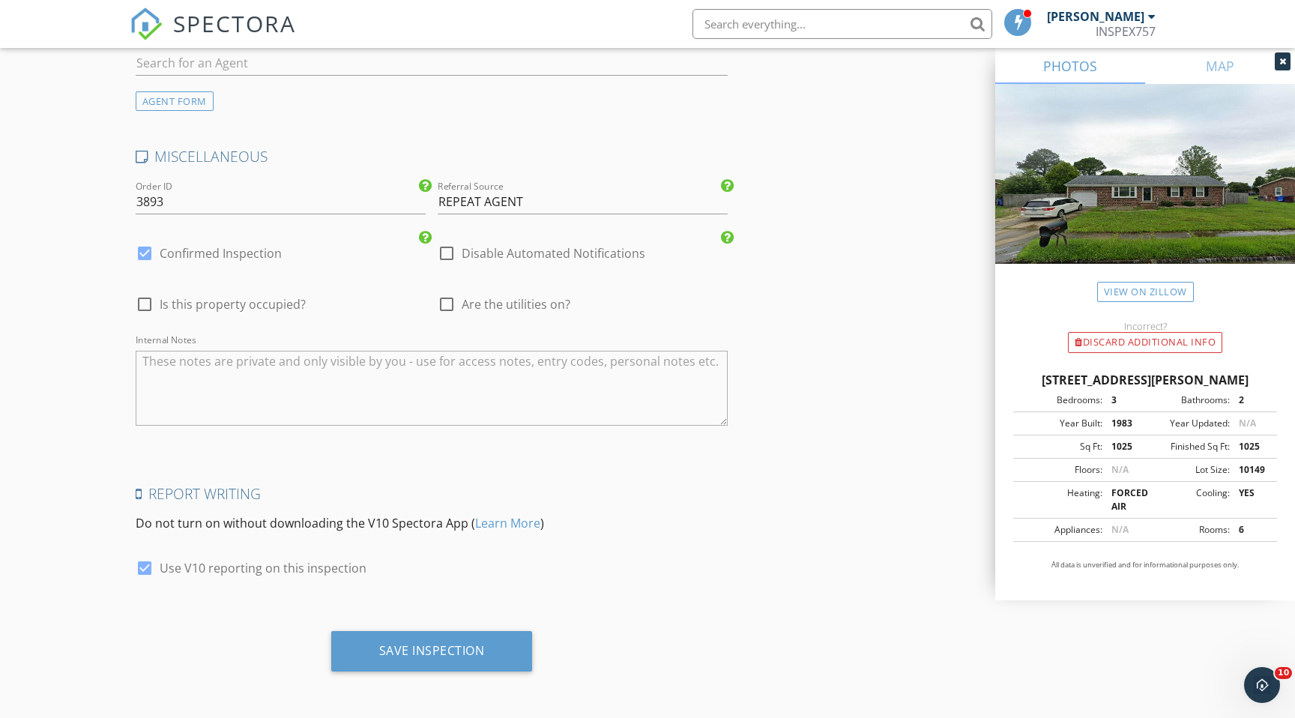
click at [439, 302] on div at bounding box center [446, 304] width 25 height 25
checkbox input "true"
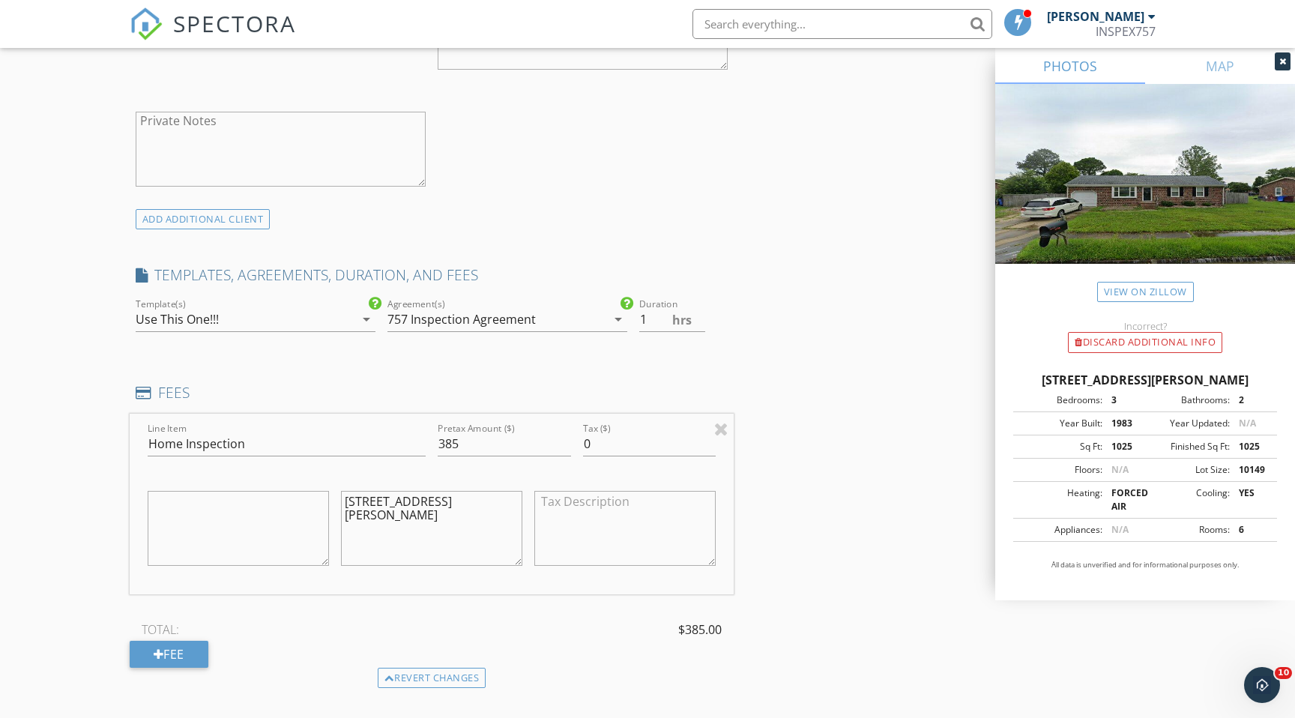
scroll to position [962, 0]
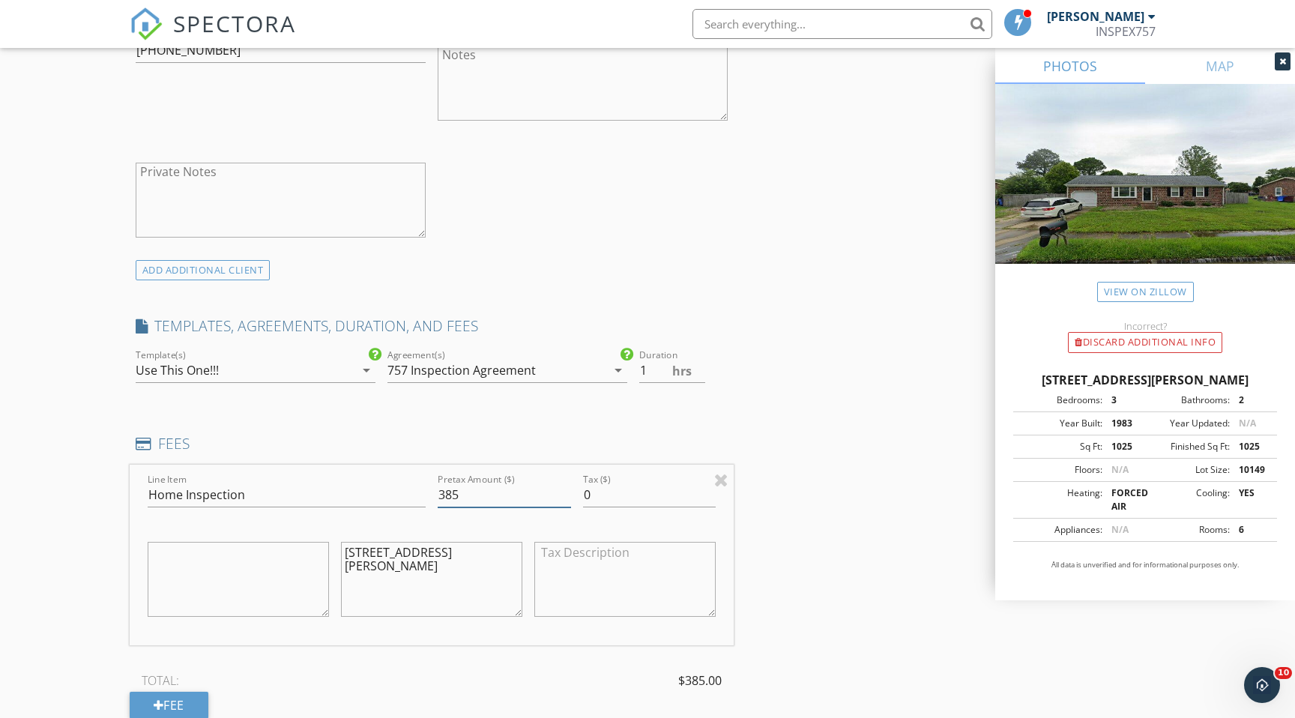
click at [451, 498] on input "385" at bounding box center [504, 495] width 133 height 25
click at [831, 460] on div "INSPECTOR(S) check_box Greg Chapman PRIMARY Greg Chapman arrow_drop_down check_…" at bounding box center [648, 718] width 1036 height 3013
click at [450, 498] on input "395" at bounding box center [504, 495] width 133 height 25
type input "385"
click at [815, 312] on div "INSPECTOR(S) check_box Greg Chapman PRIMARY Greg Chapman arrow_drop_down check_…" at bounding box center [648, 718] width 1036 height 3013
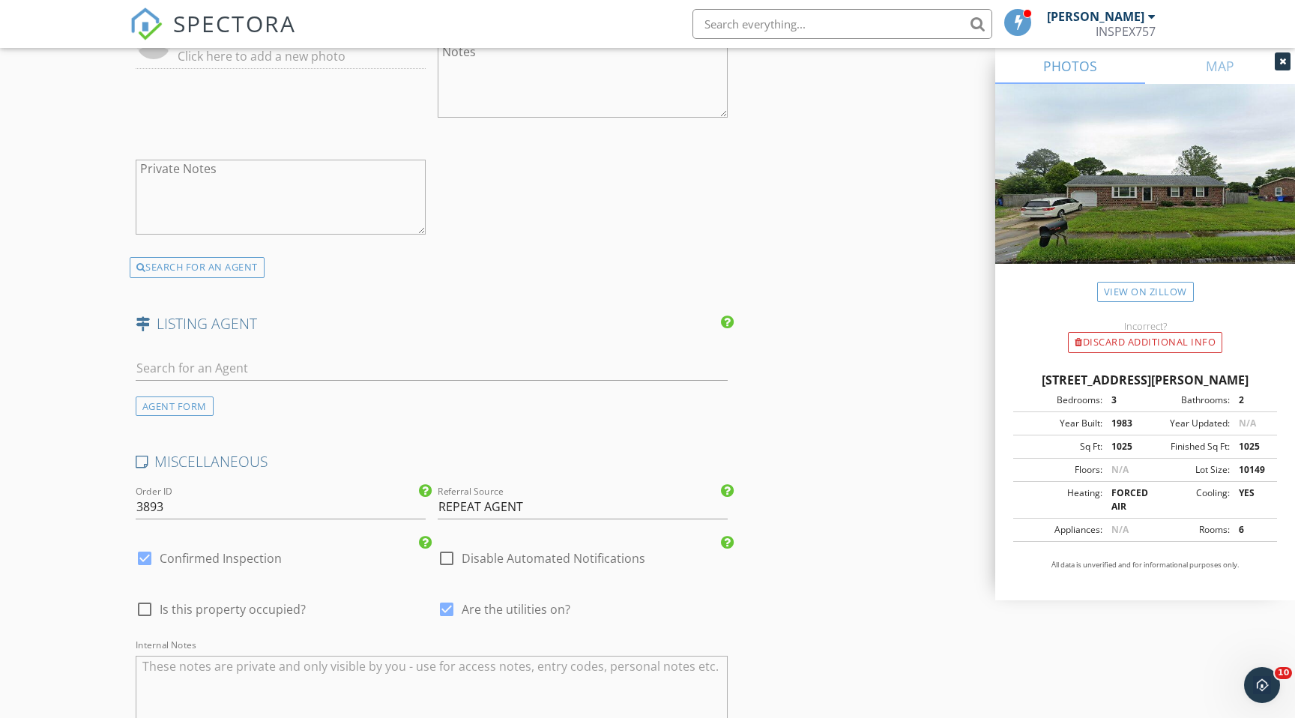
scroll to position [2504, 0]
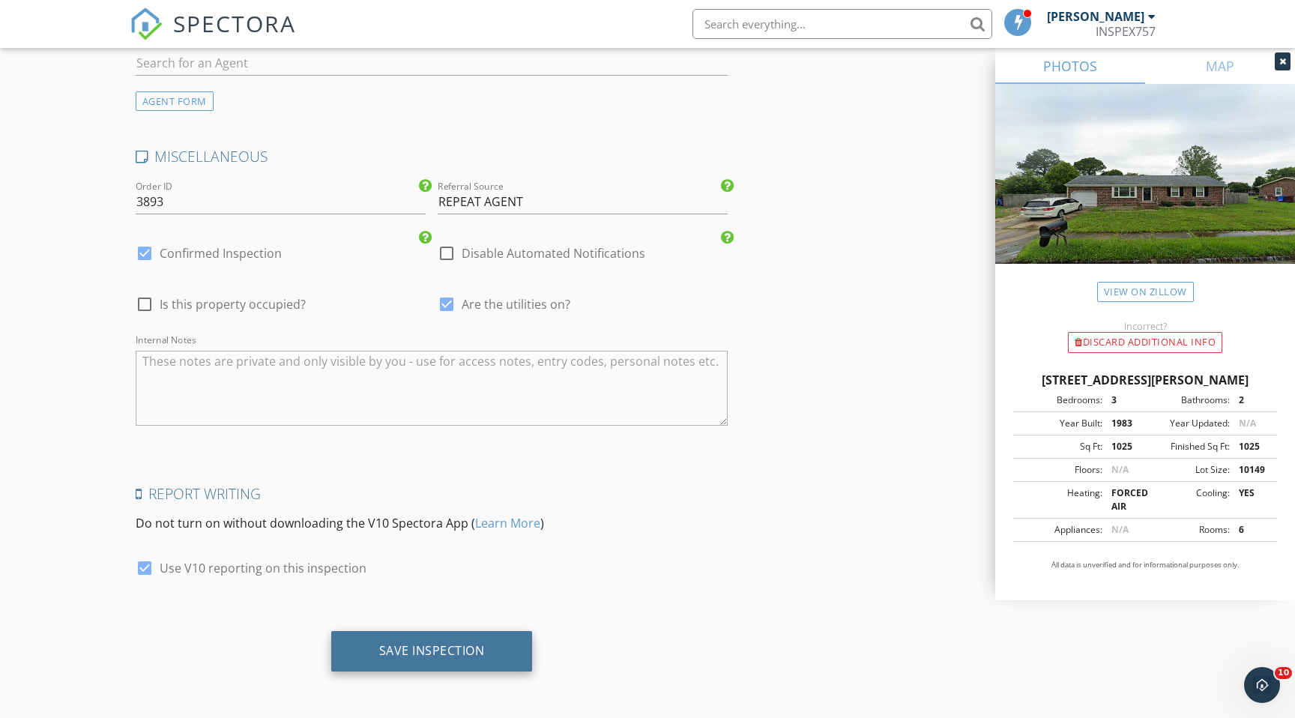
click at [441, 645] on div "Save Inspection" at bounding box center [432, 650] width 106 height 15
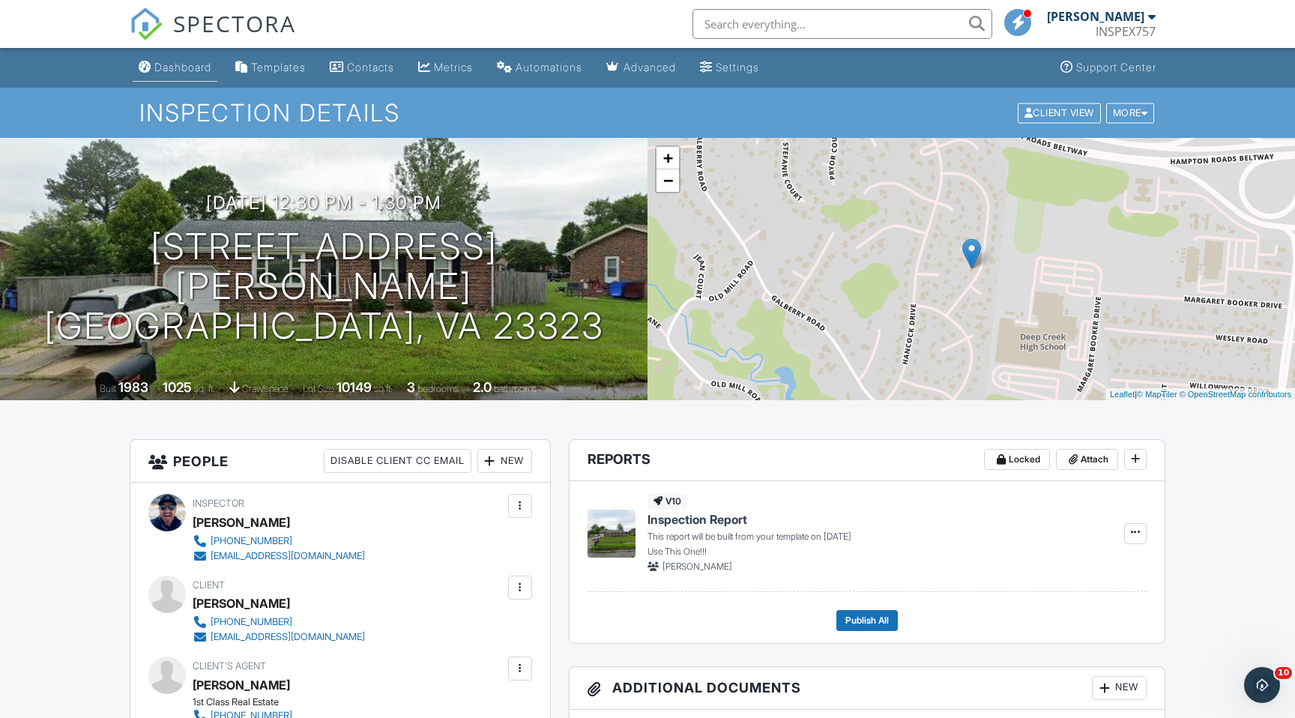
click at [196, 73] on link "Dashboard" at bounding box center [175, 68] width 85 height 28
